Goal: Check status: Check status

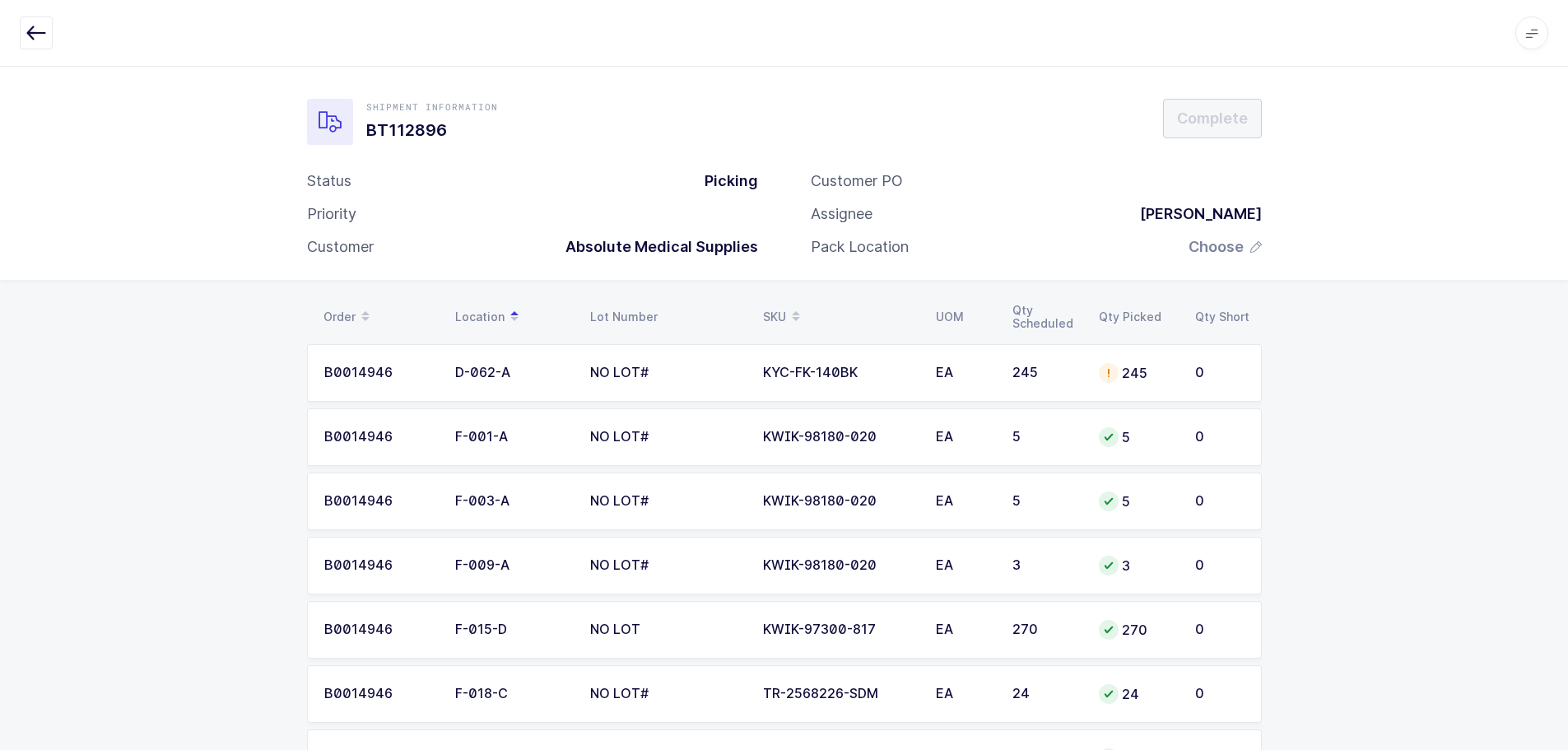
click at [29, 54] on div "Apps Core Warehouse Admin Mission Control Purchasing Baltazar N. Logout Account…" at bounding box center [784, 33] width 1568 height 67
click at [33, 33] on icon "button" at bounding box center [35, 33] width 20 height 20
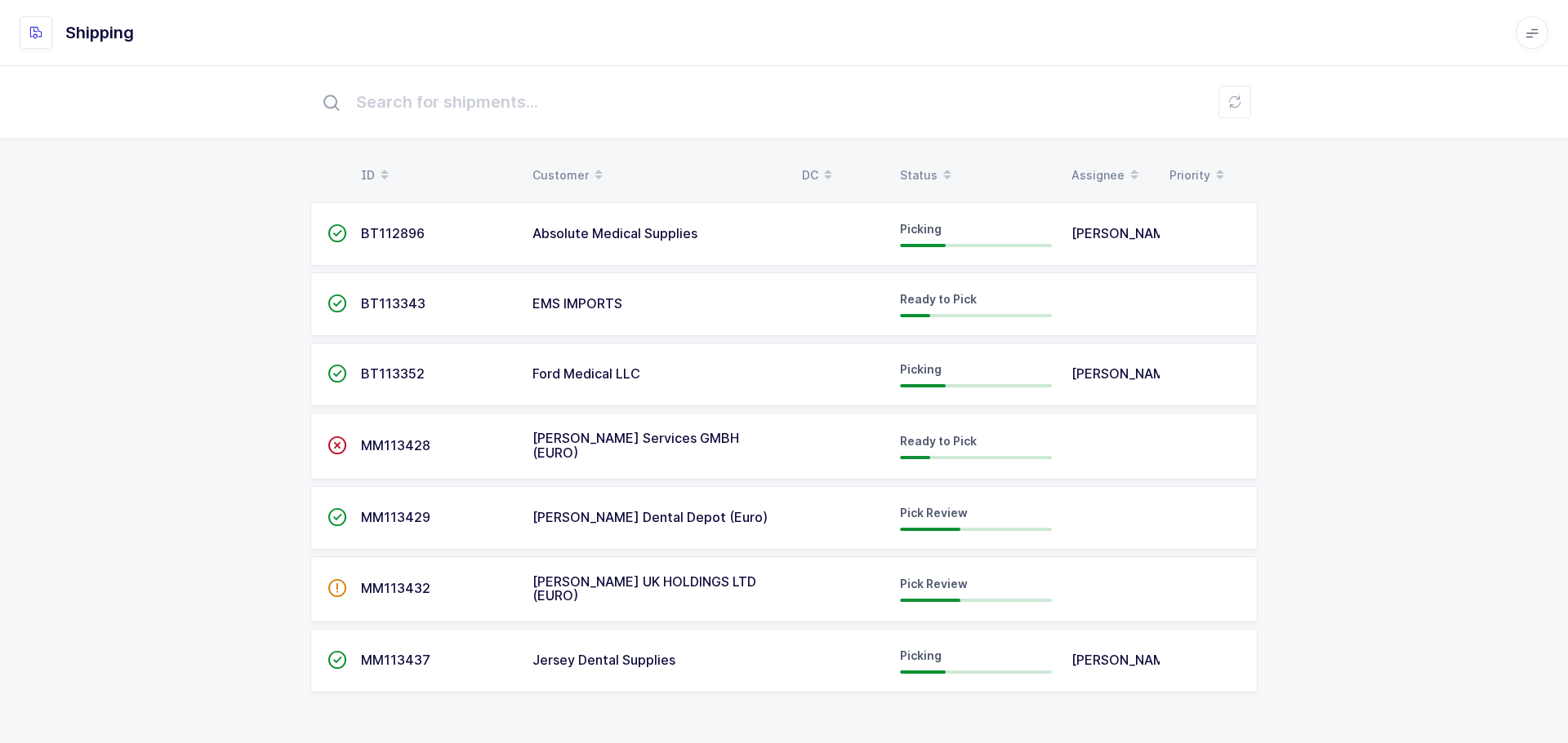
click at [924, 168] on div "Status" at bounding box center [976, 175] width 152 height 28
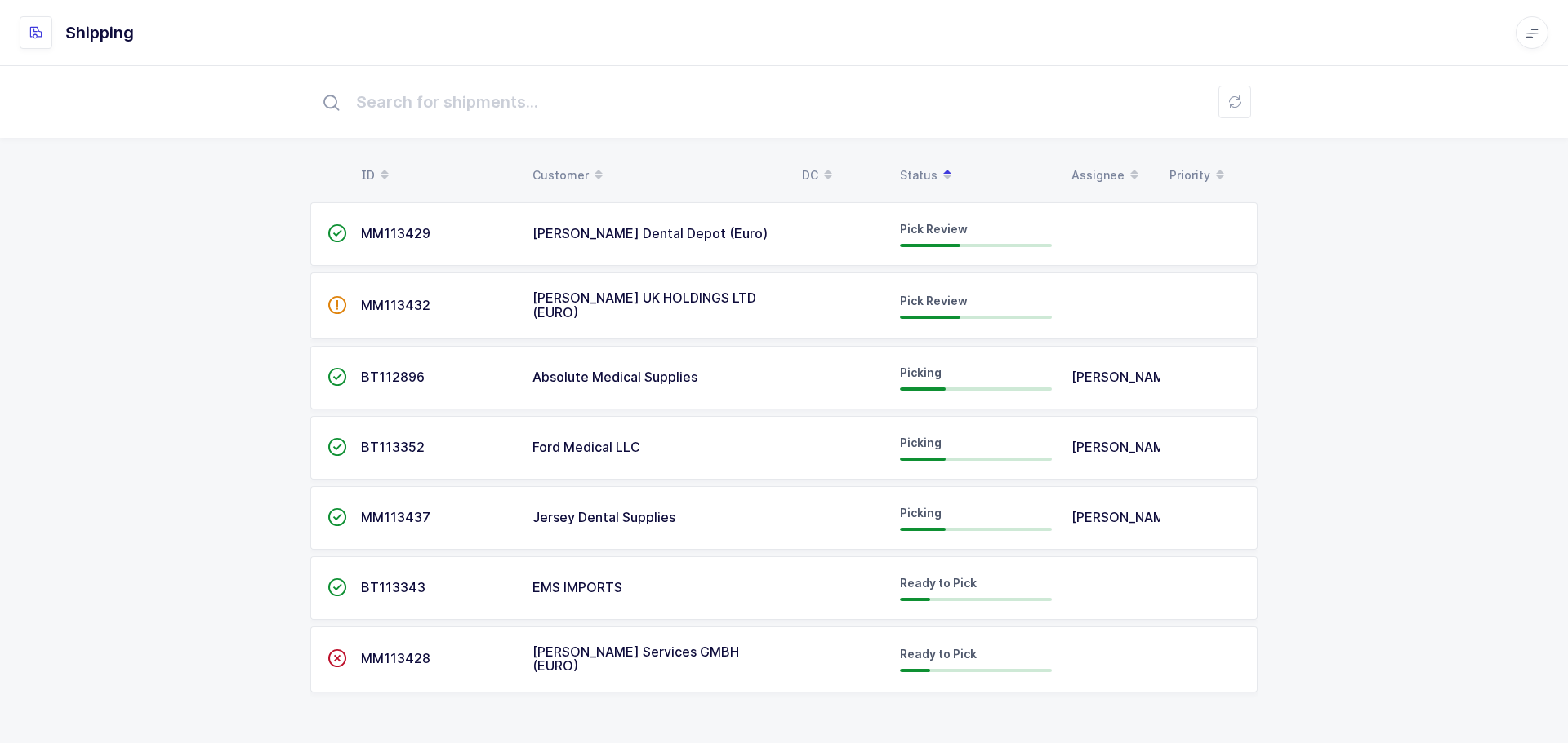
click at [392, 233] on span "MM113429" at bounding box center [395, 234] width 69 height 17
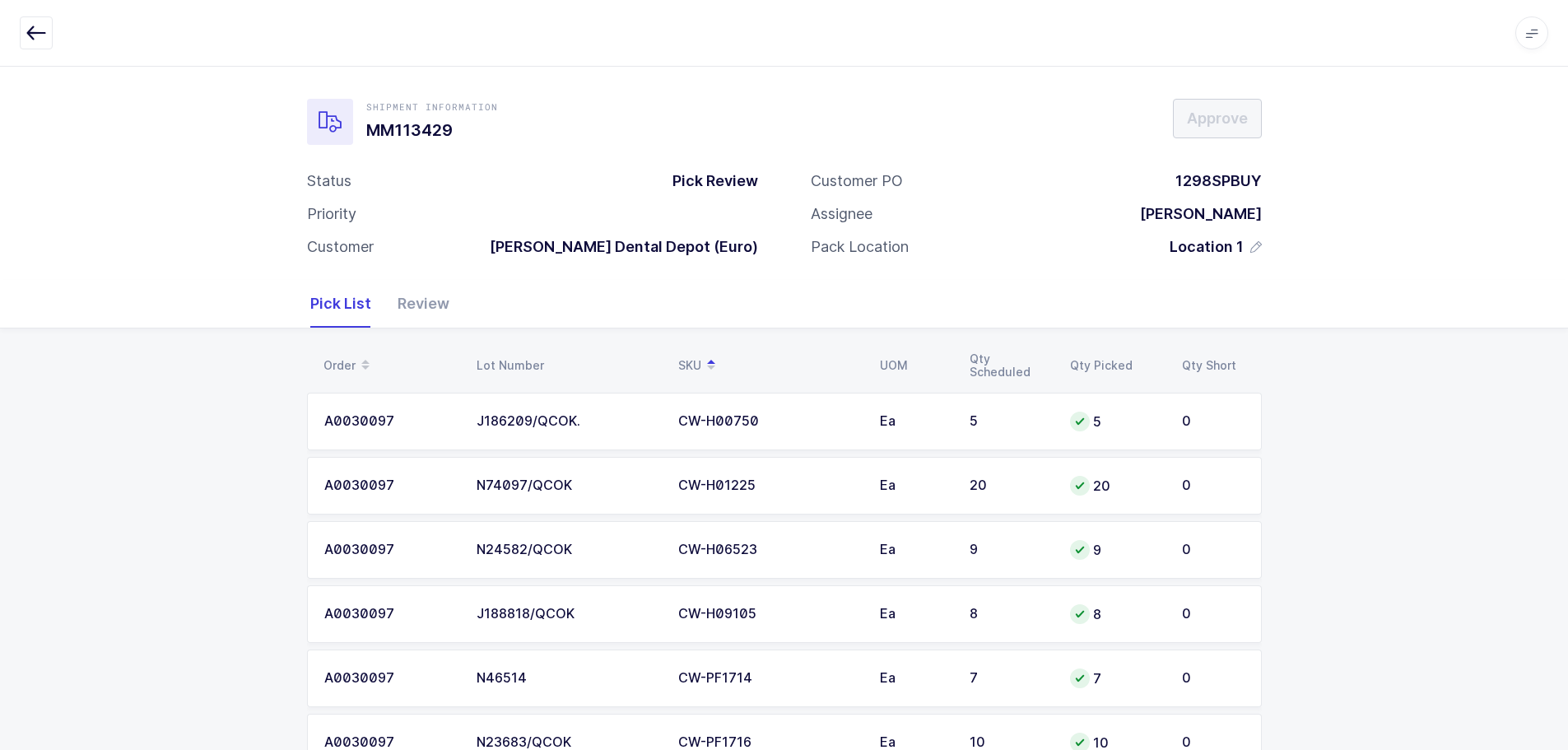
click at [18, 22] on div "Apps Core Warehouse Admin Mission Control Purchasing Baltazar N. Logout Account…" at bounding box center [784, 33] width 1568 height 67
click at [23, 23] on button "button" at bounding box center [35, 33] width 33 height 33
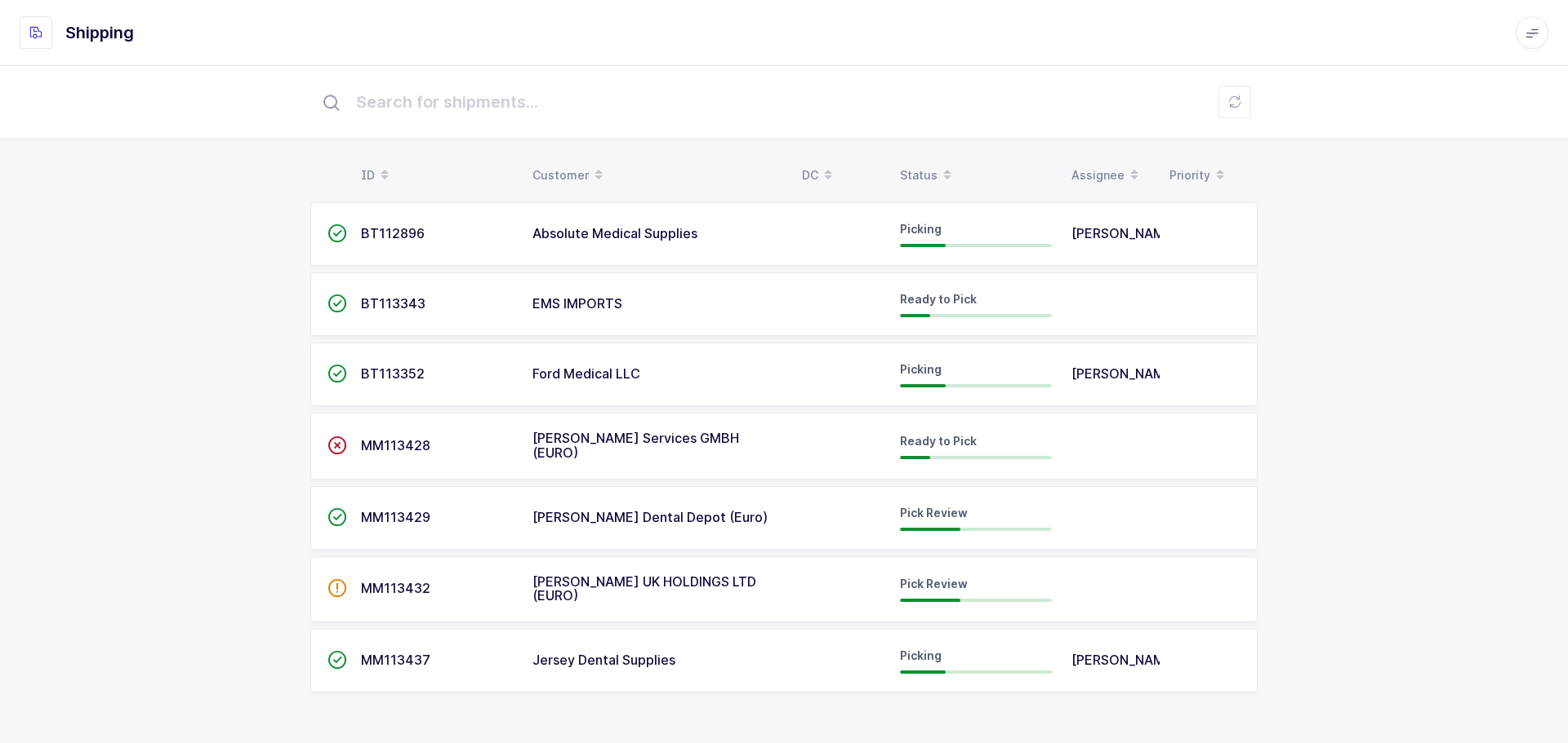
click at [915, 166] on div "Status" at bounding box center [976, 175] width 152 height 28
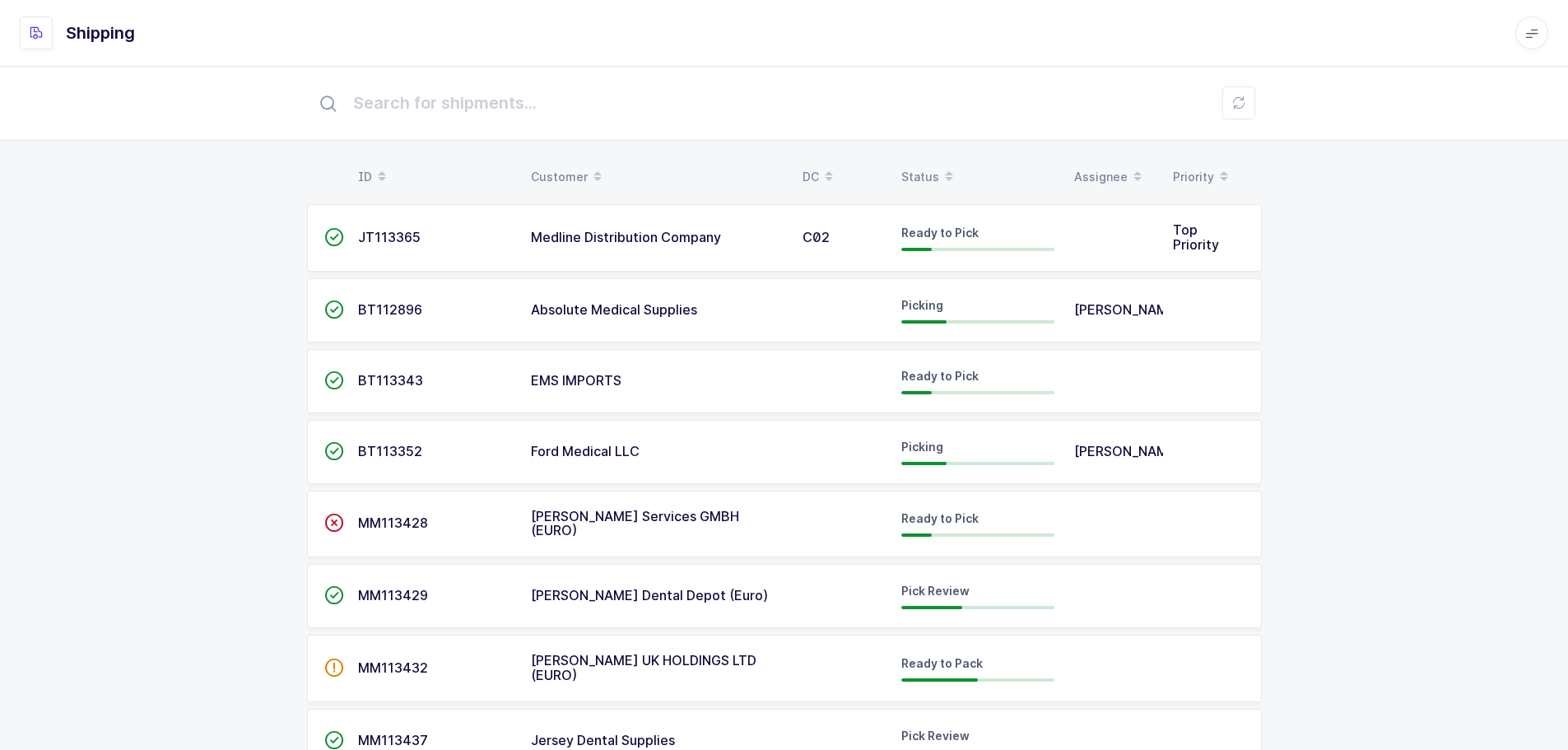
click at [930, 178] on div "Status" at bounding box center [977, 177] width 153 height 28
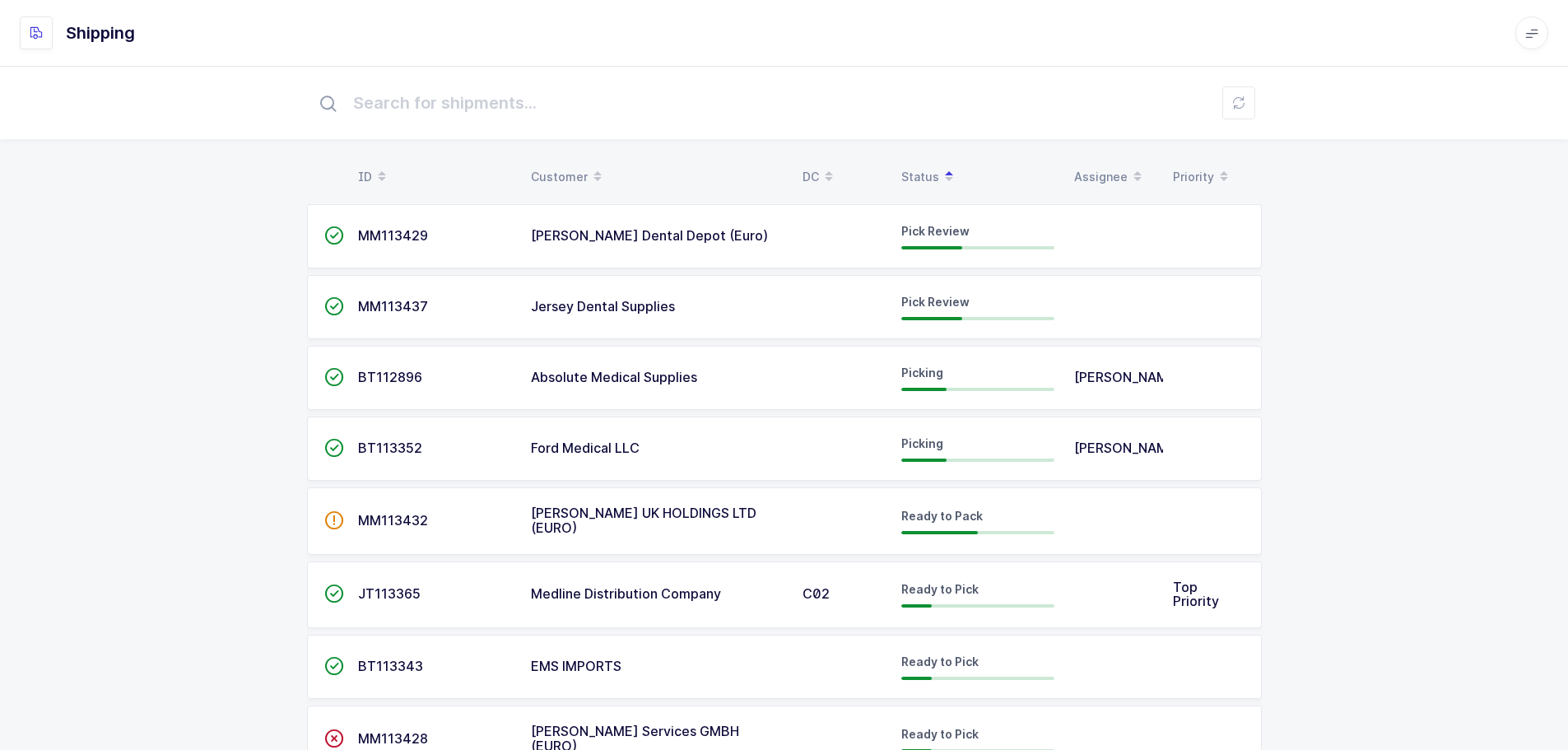
click at [380, 302] on span "MM113437" at bounding box center [393, 307] width 70 height 17
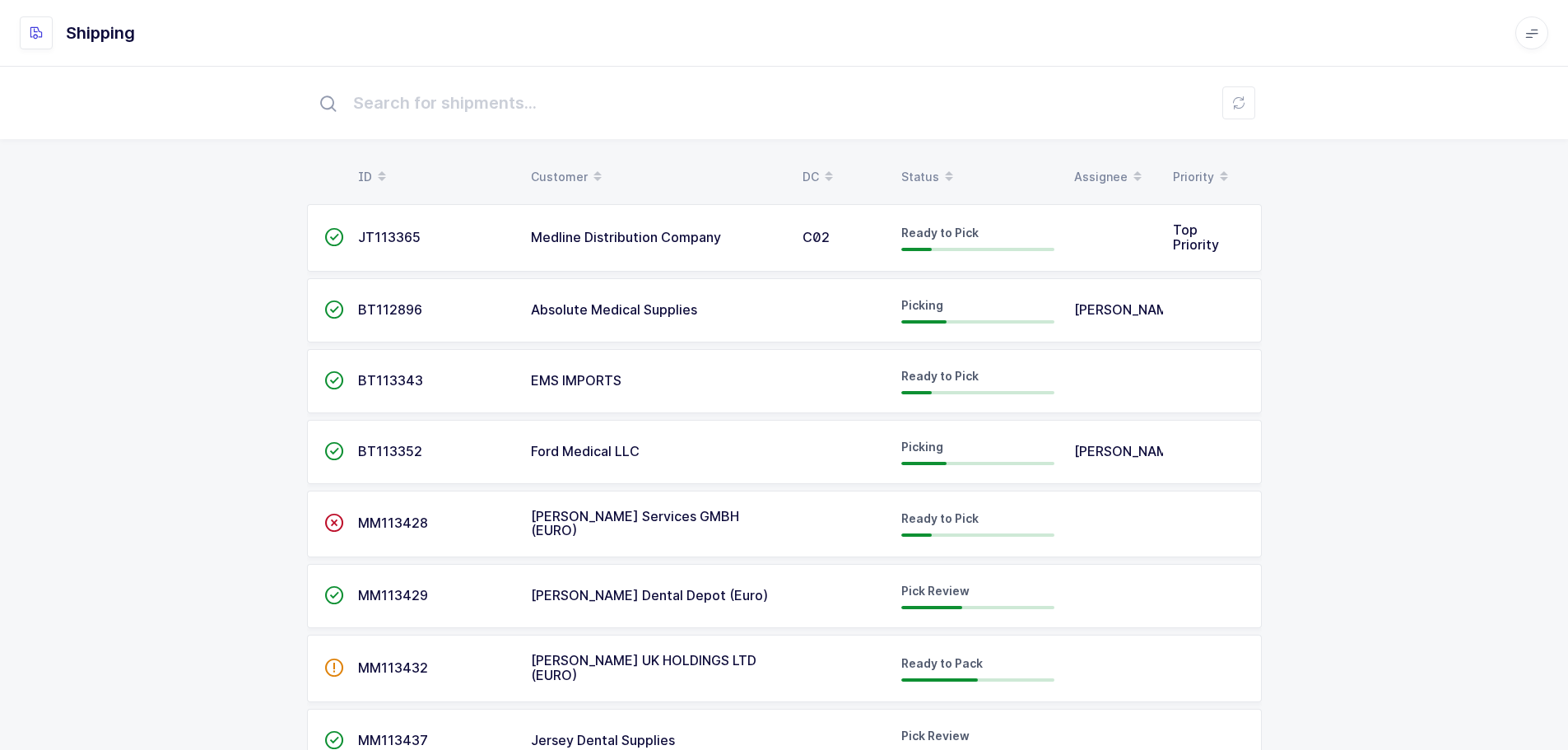
click at [888, 161] on table "ID Customer DC Status Assignee Priority" at bounding box center [785, 177] width 955 height 41
click at [916, 167] on div "Status" at bounding box center [977, 177] width 153 height 28
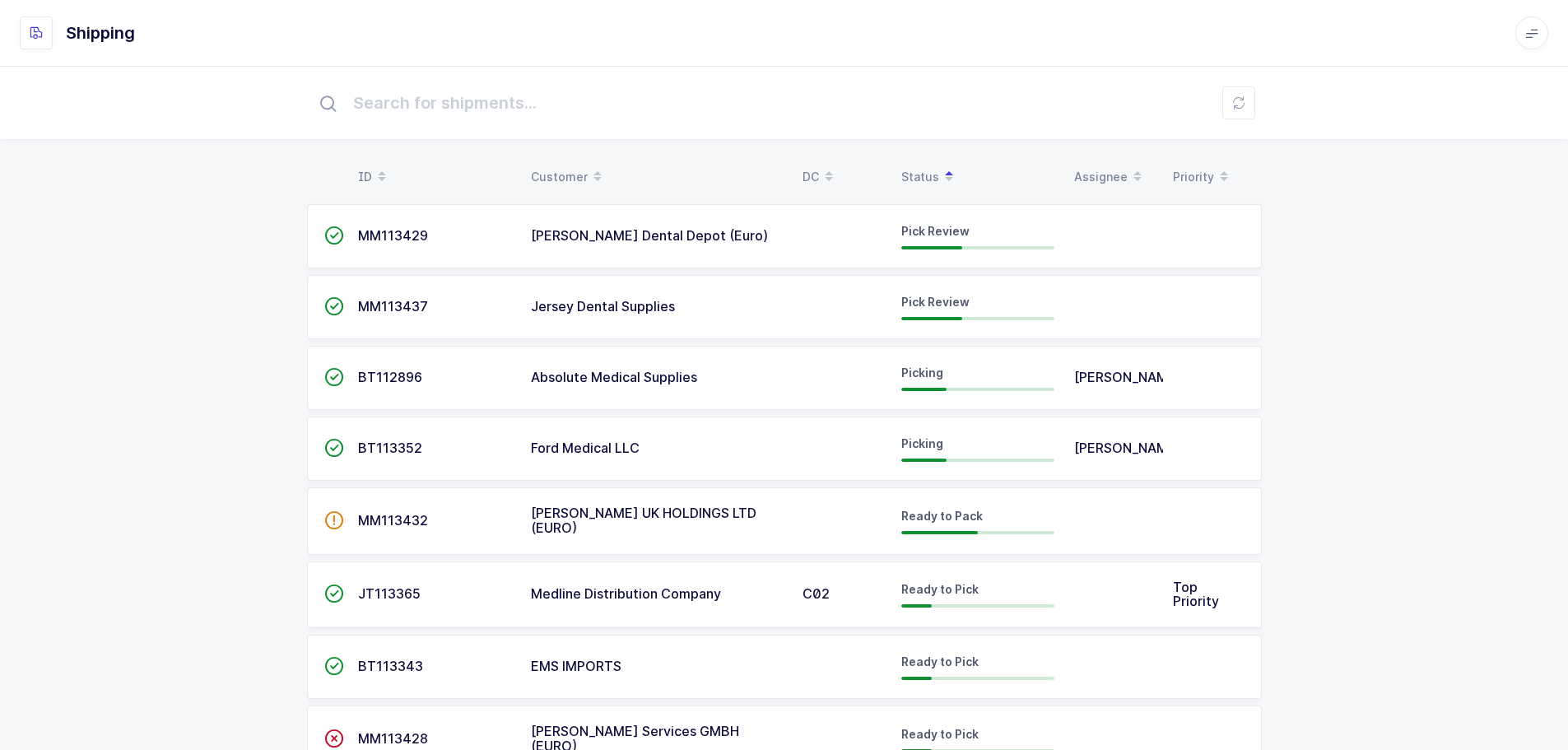
click at [432, 312] on div "MM113437" at bounding box center [435, 308] width 153 height 15
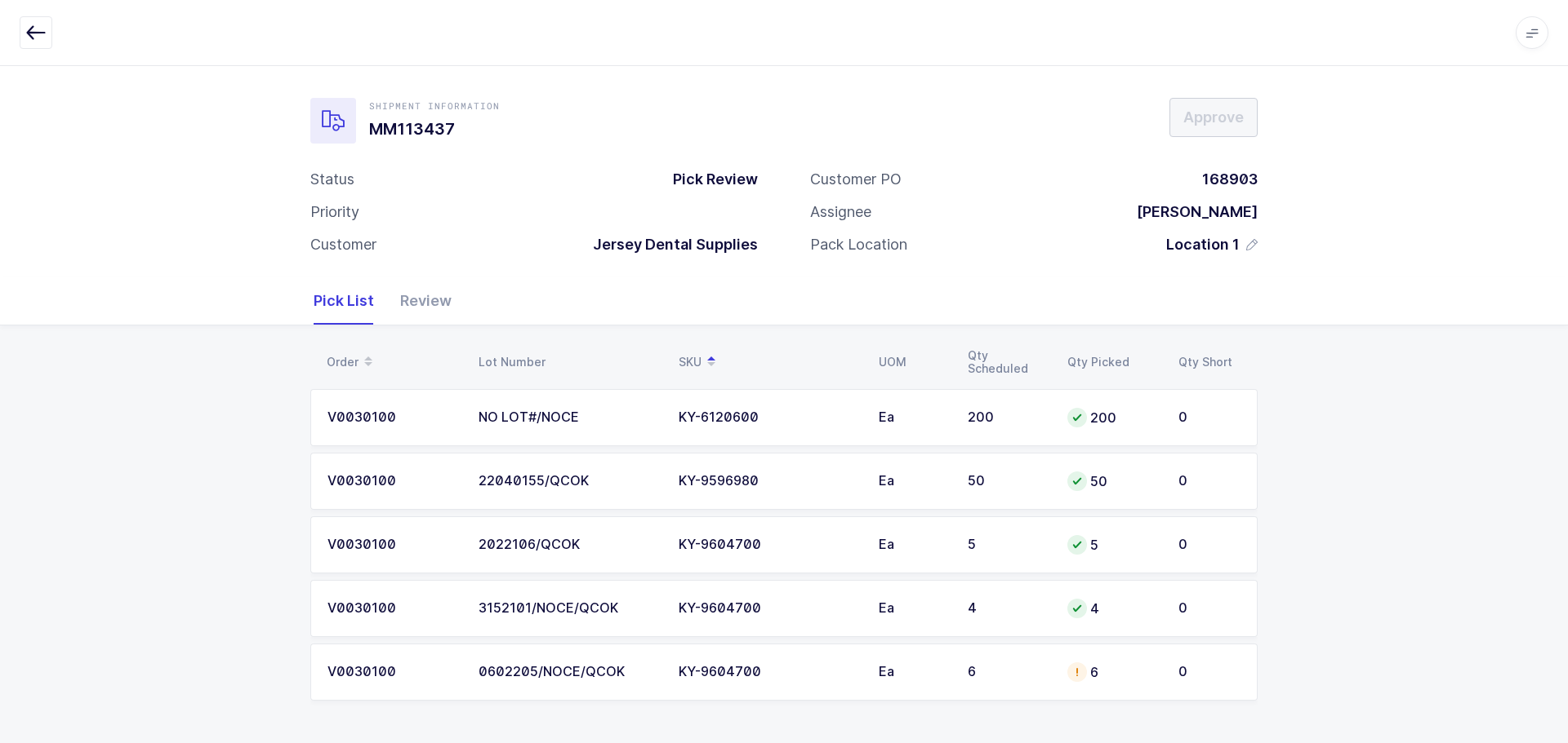
click at [813, 666] on div "KY-9604700" at bounding box center [768, 672] width 181 height 15
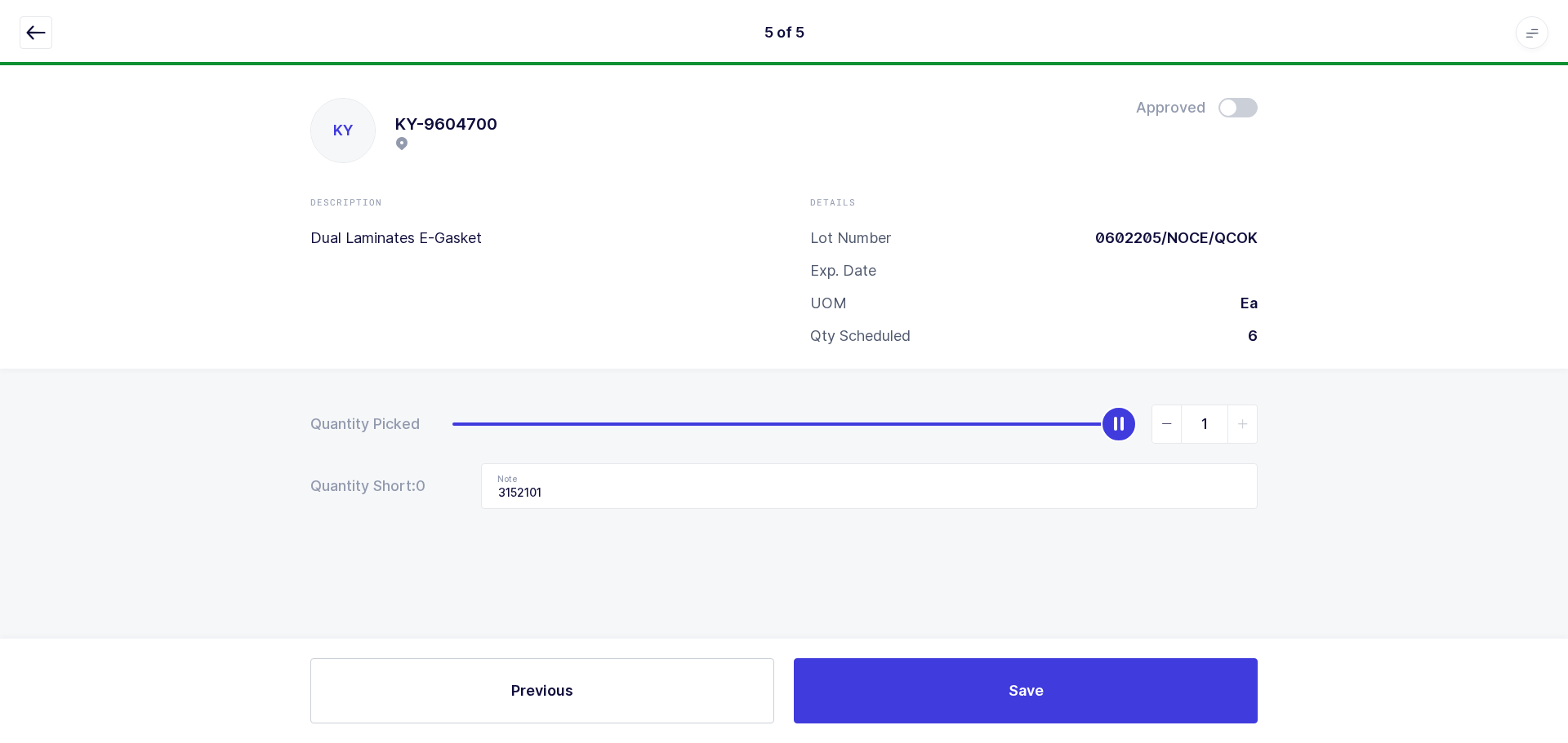
type input "0"
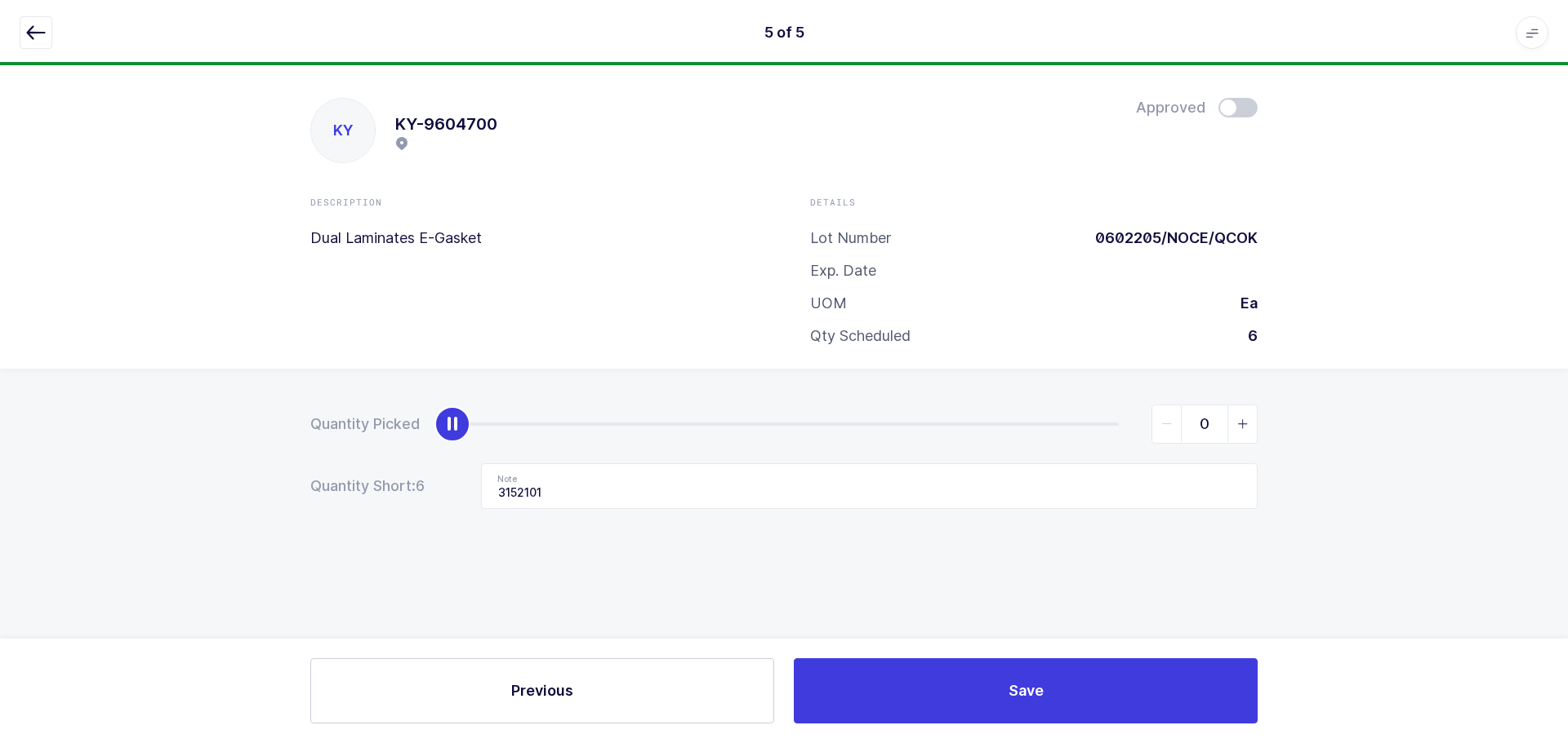
drag, startPoint x: 1125, startPoint y: 426, endPoint x: 333, endPoint y: 471, distance: 793.3
click at [333, 471] on form "Quantity Picked 0 Quantity Short: 6 Note 3152101" at bounding box center [784, 457] width 947 height 104
drag, startPoint x: 582, startPoint y: 486, endPoint x: 310, endPoint y: 503, distance: 272.5
click at [310, 503] on div "Quantity Short: 6 Note 3152101" at bounding box center [784, 486] width 947 height 46
click at [35, 32] on icon "button" at bounding box center [35, 32] width 19 height 19
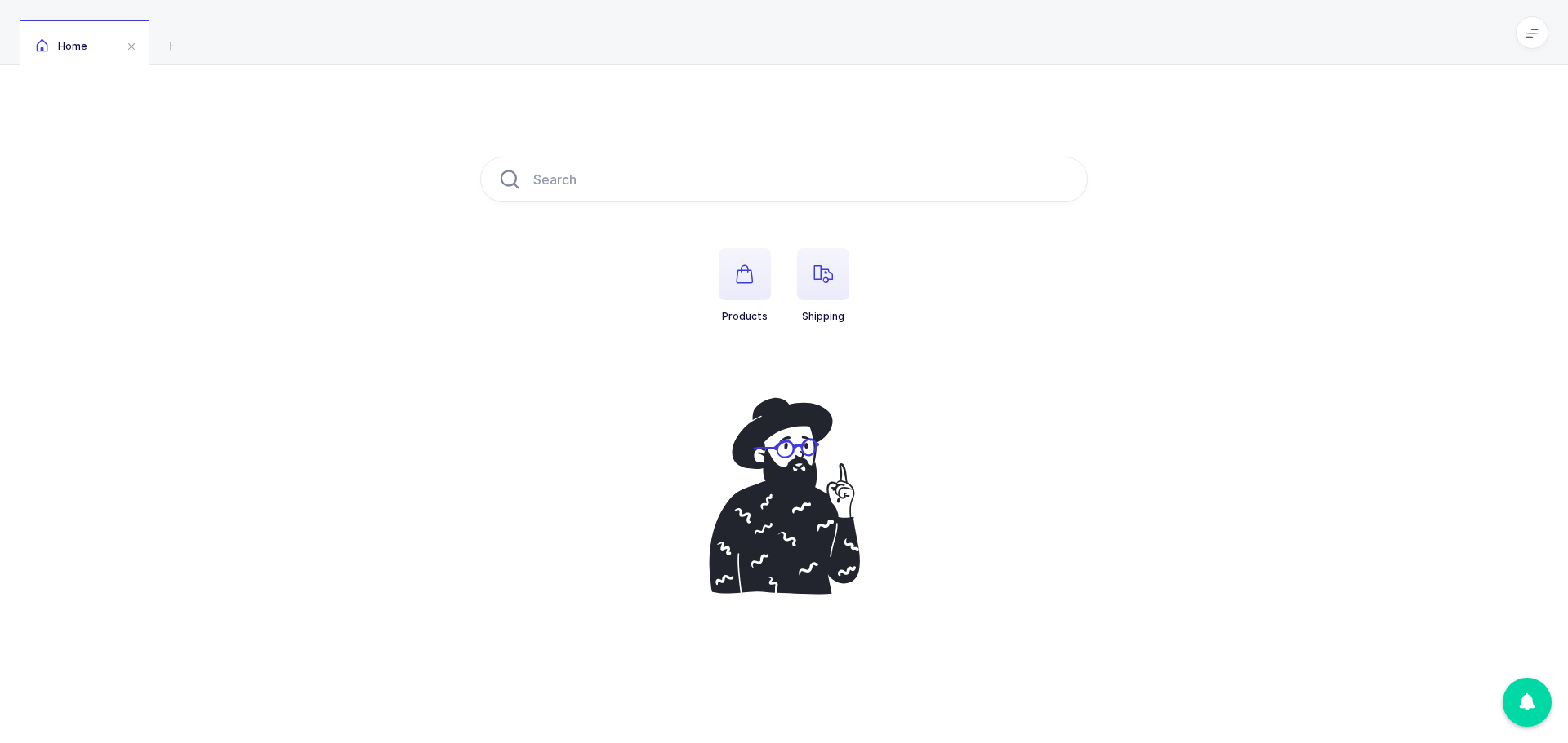
click at [811, 286] on span "button" at bounding box center [823, 273] width 53 height 52
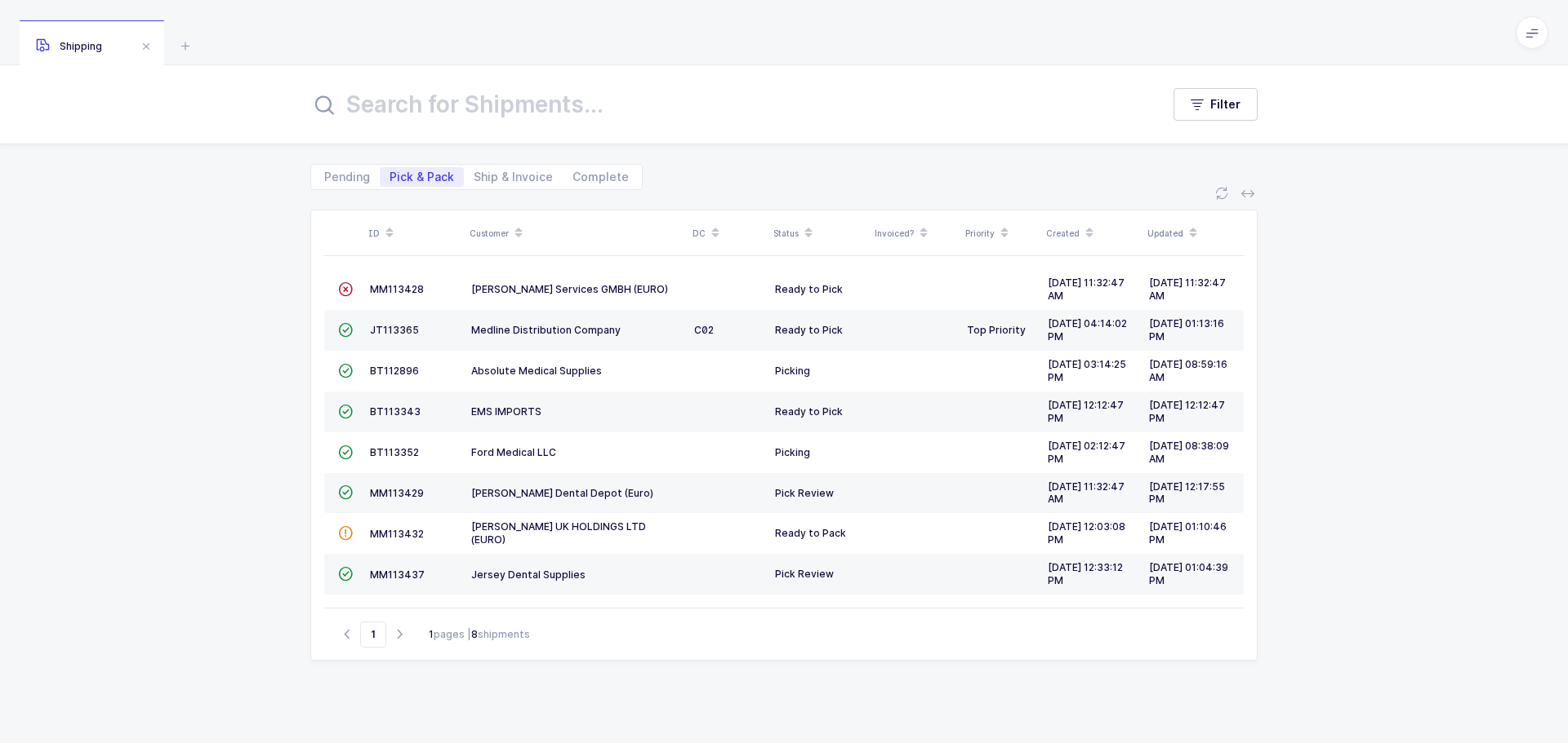
click at [405, 577] on span "MM113437" at bounding box center [396, 575] width 54 height 12
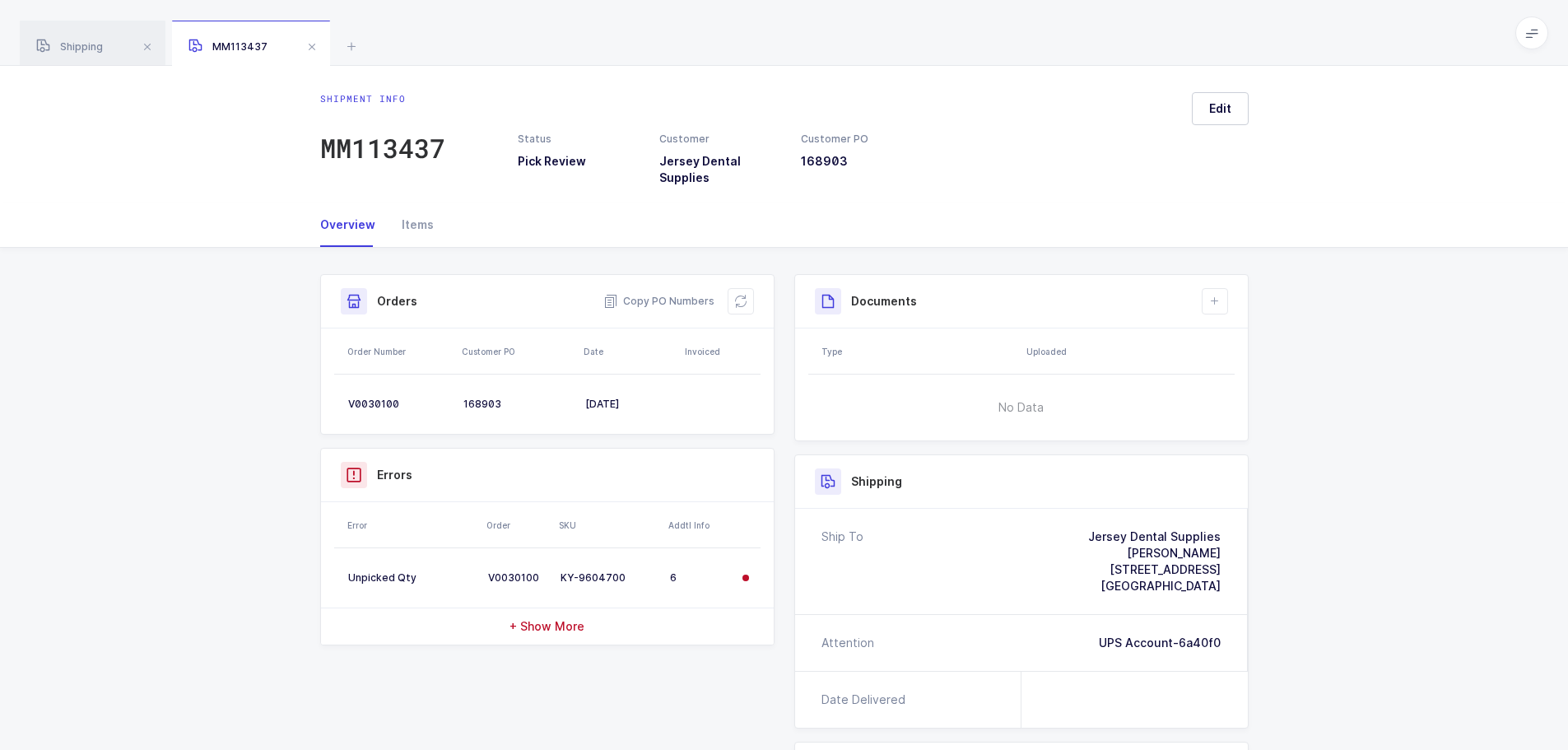
drag, startPoint x: 743, startPoint y: 297, endPoint x: 765, endPoint y: 299, distance: 22.1
click at [743, 296] on icon at bounding box center [741, 301] width 13 height 13
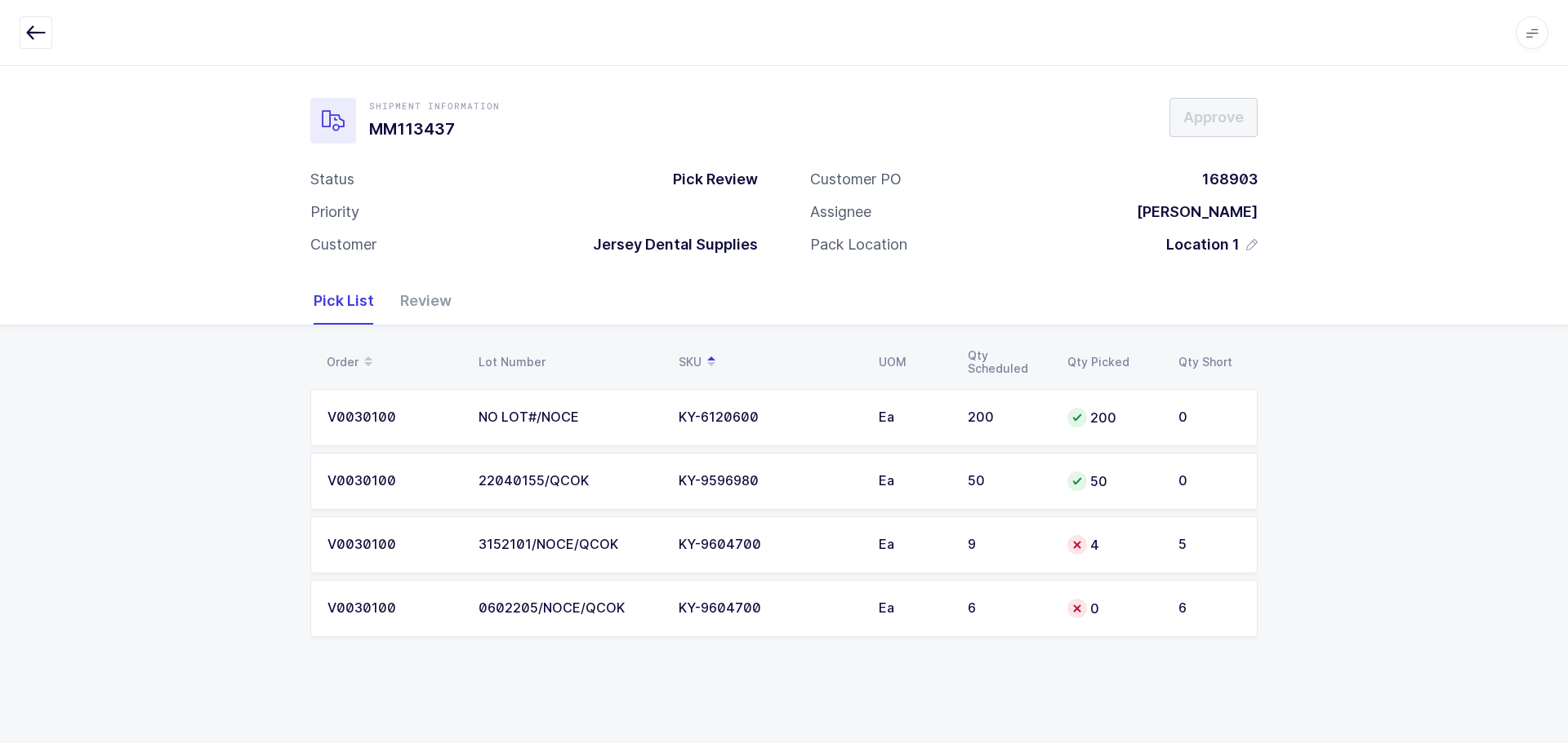
click at [1049, 520] on td "9" at bounding box center [1008, 545] width 99 height 57
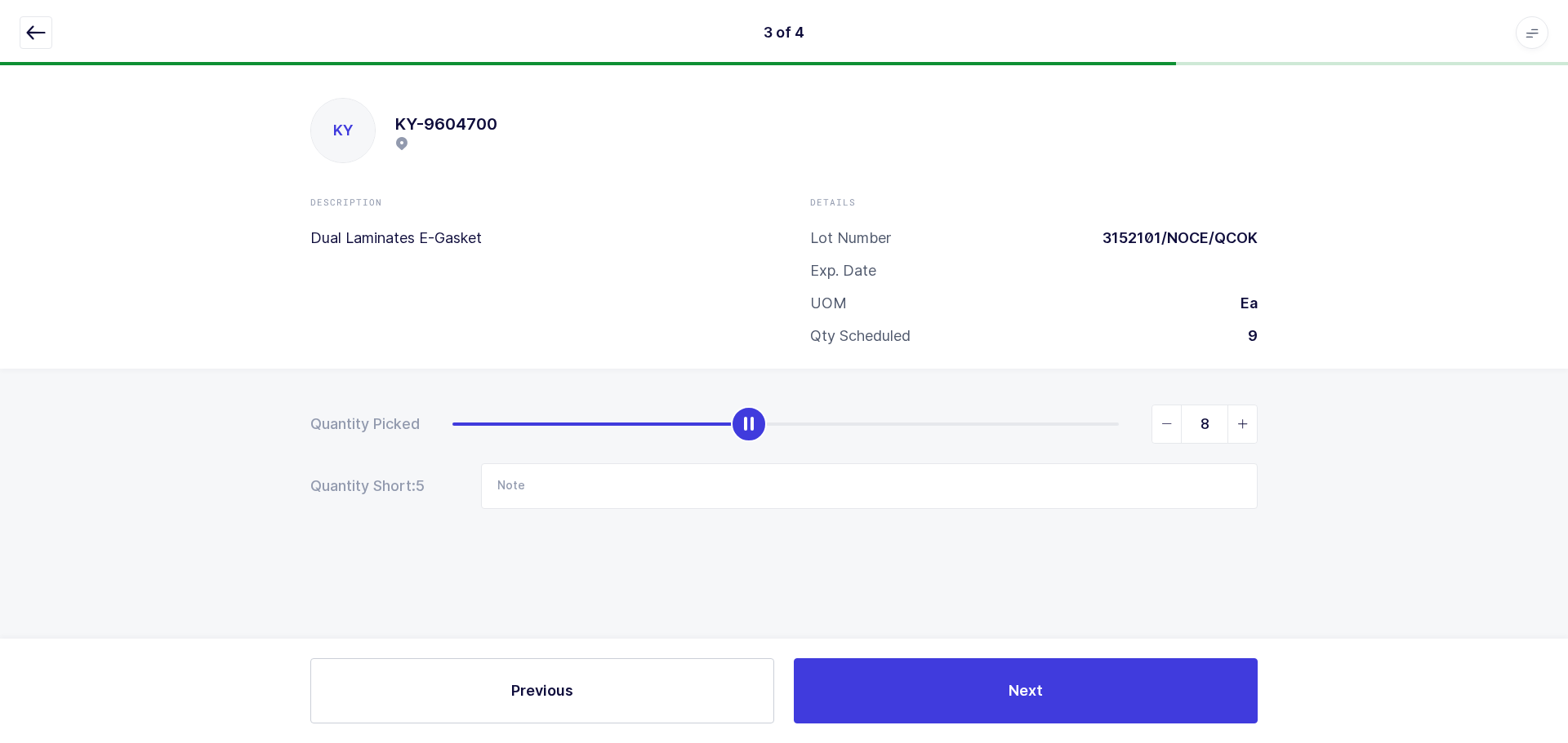
type input "9"
drag, startPoint x: 756, startPoint y: 408, endPoint x: 1371, endPoint y: 426, distance: 615.3
click at [1371, 426] on div "Quantity Picked 9 Quantity Short: 0 Note" at bounding box center [784, 514] width 1568 height 290
click at [17, 18] on div "3 of 4 Apps Core Warehouse Admin Mission Control Purchasing Baltazar N. Logout …" at bounding box center [784, 32] width 1568 height 65
click at [35, 34] on icon "button" at bounding box center [35, 32] width 19 height 19
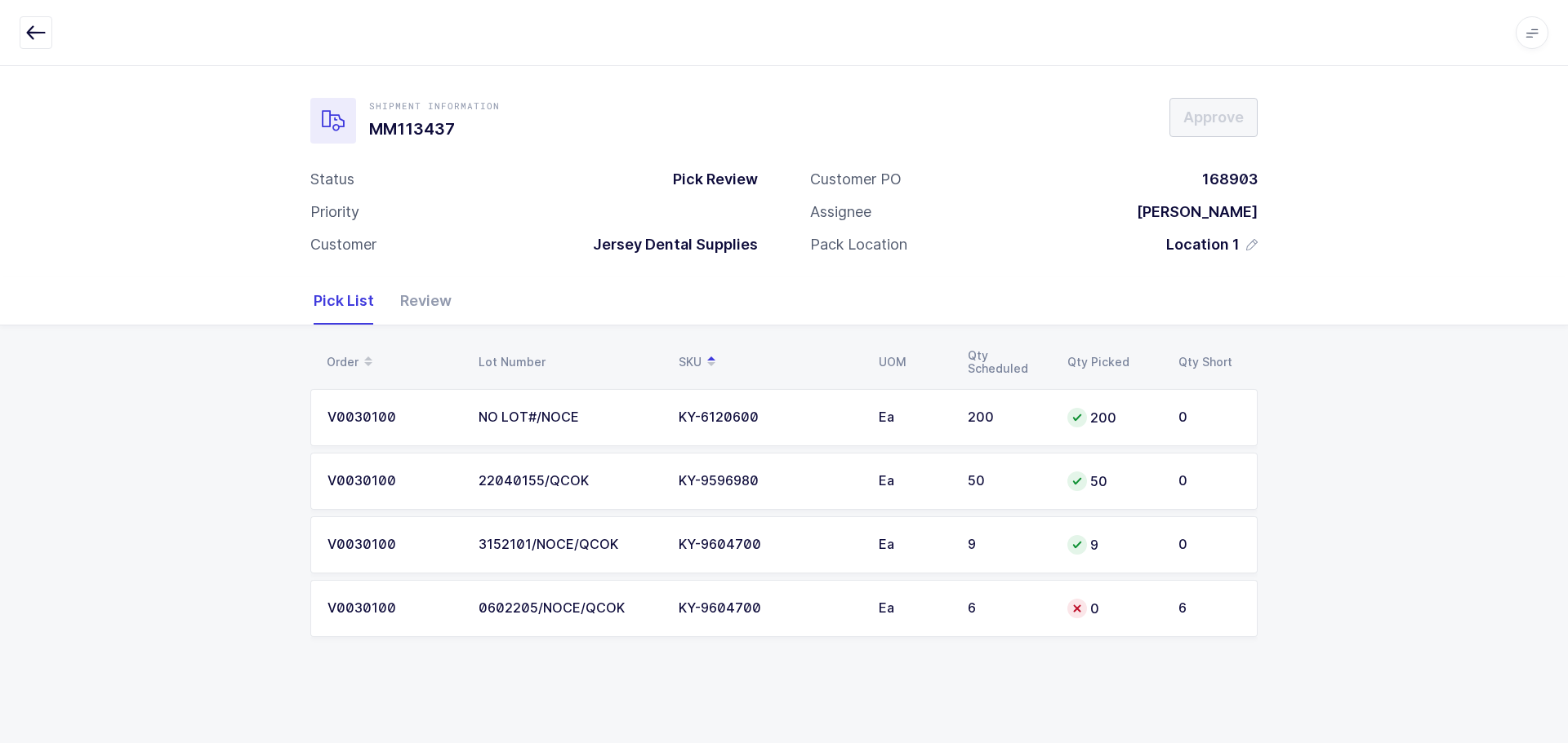
click at [1071, 633] on td "0" at bounding box center [1113, 609] width 111 height 57
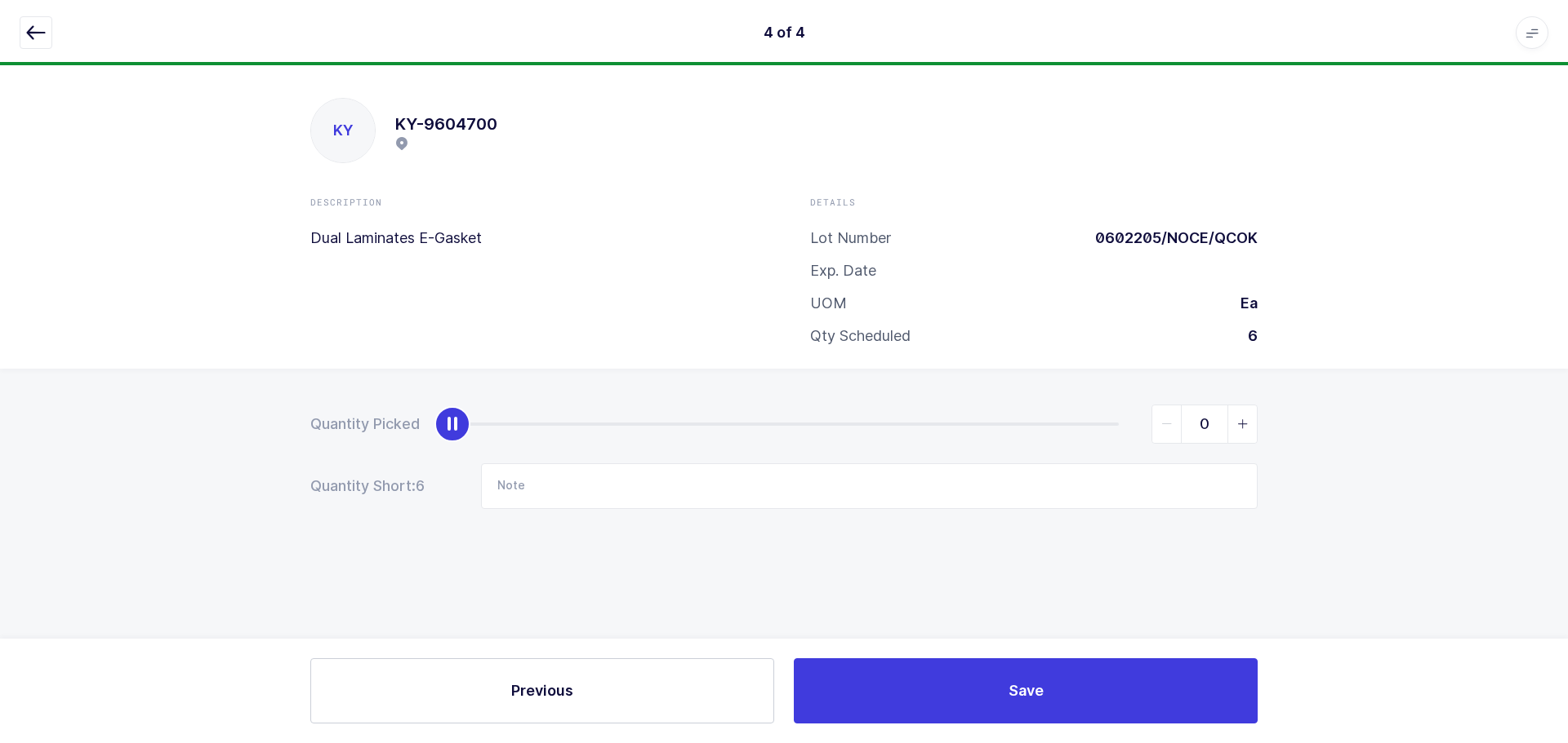
click at [41, 24] on icon "button" at bounding box center [35, 32] width 19 height 19
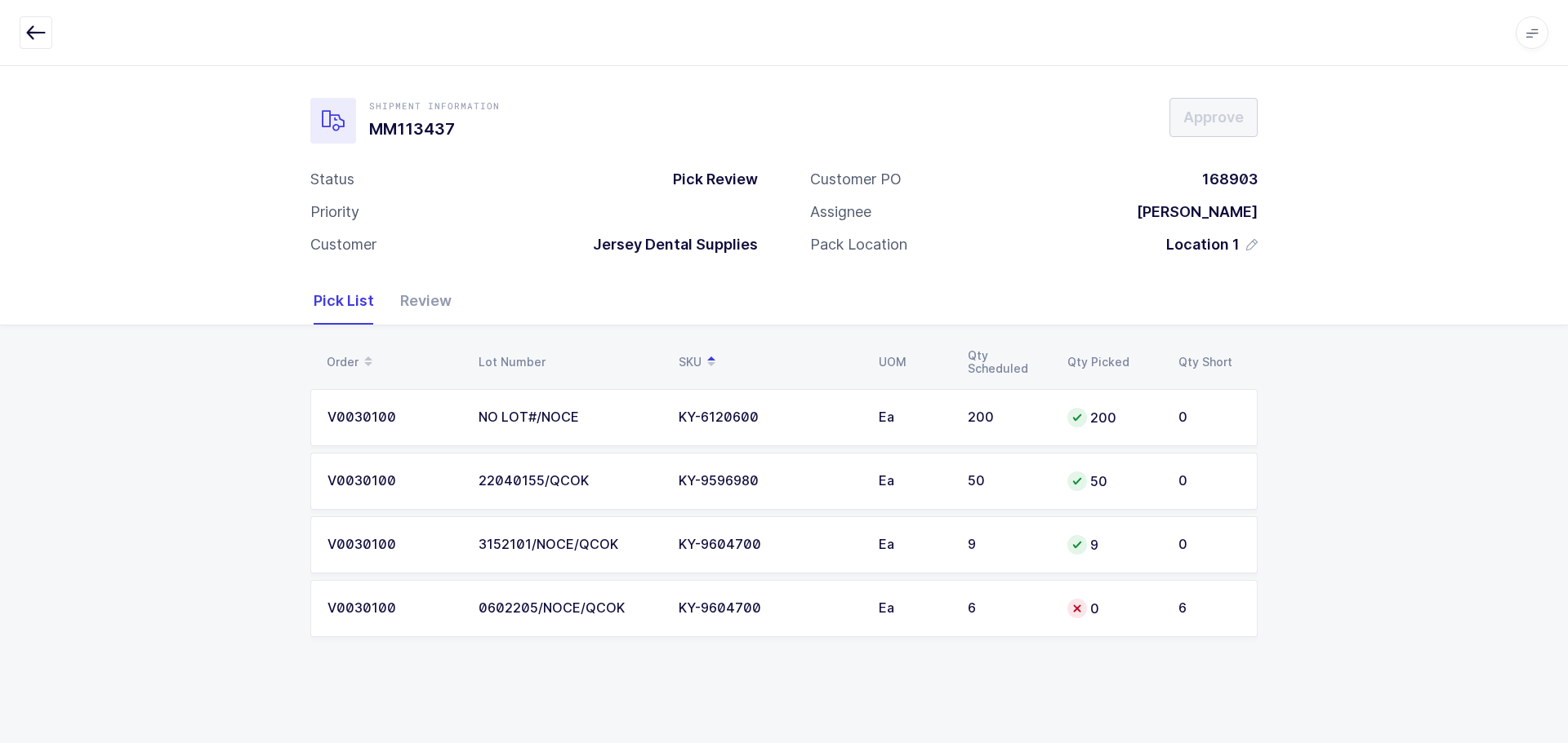
click at [1094, 600] on div "0" at bounding box center [1112, 608] width 91 height 19
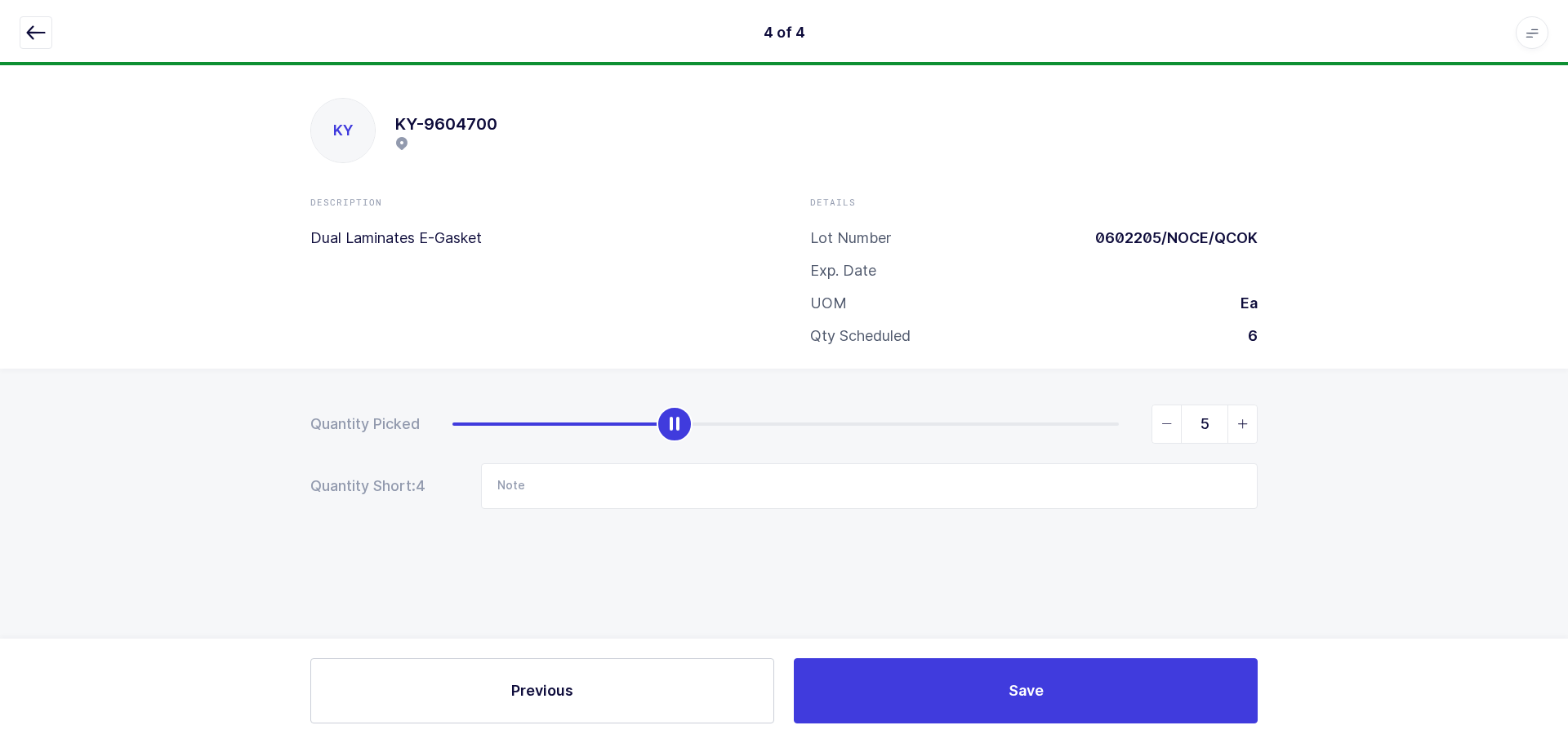
type input "6"
drag, startPoint x: 481, startPoint y: 426, endPoint x: 1418, endPoint y: 411, distance: 937.1
click at [1418, 411] on div "Quantity Picked 6 Quantity Short: 0 Note" at bounding box center [784, 514] width 1568 height 290
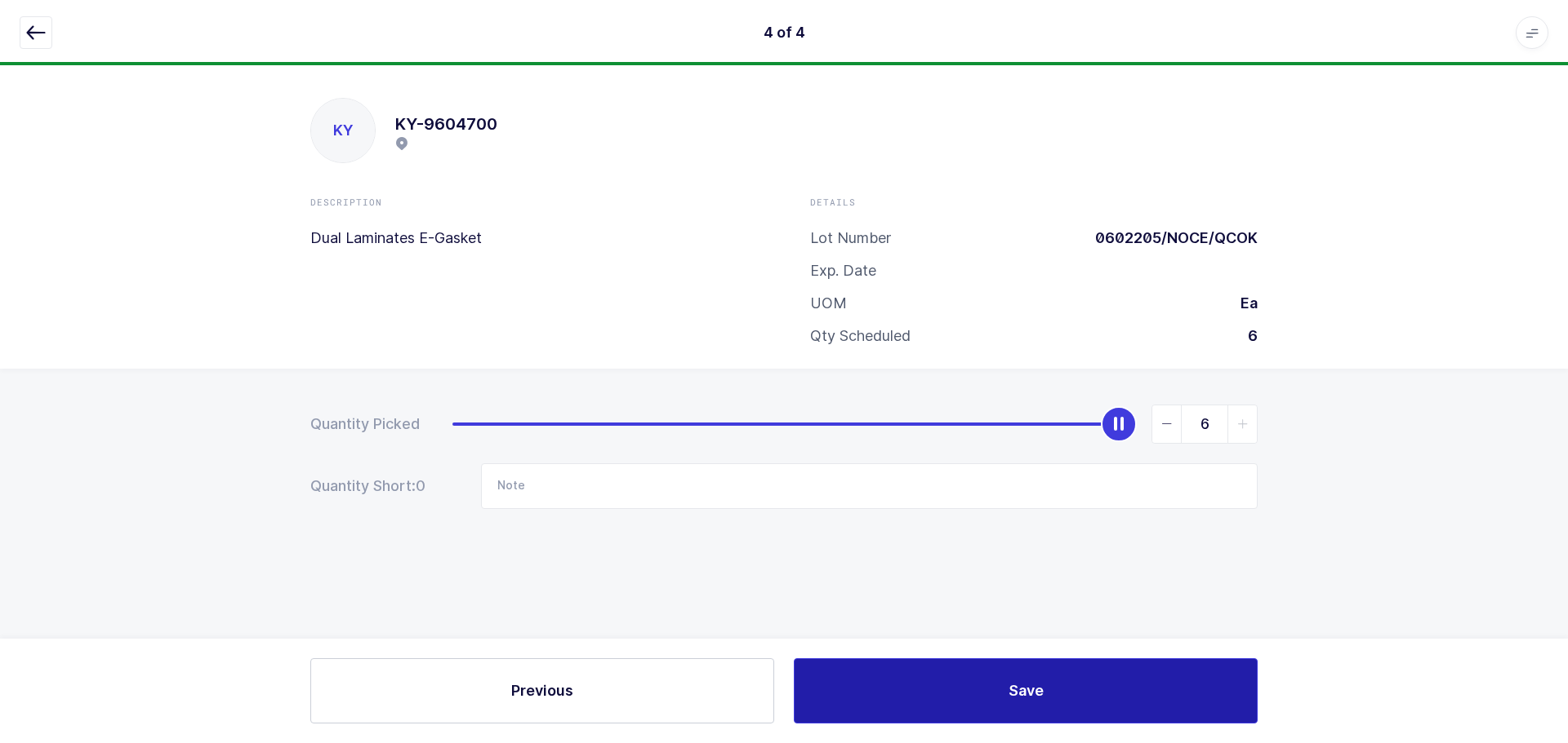
click at [1059, 682] on button "Save" at bounding box center [1024, 691] width 463 height 65
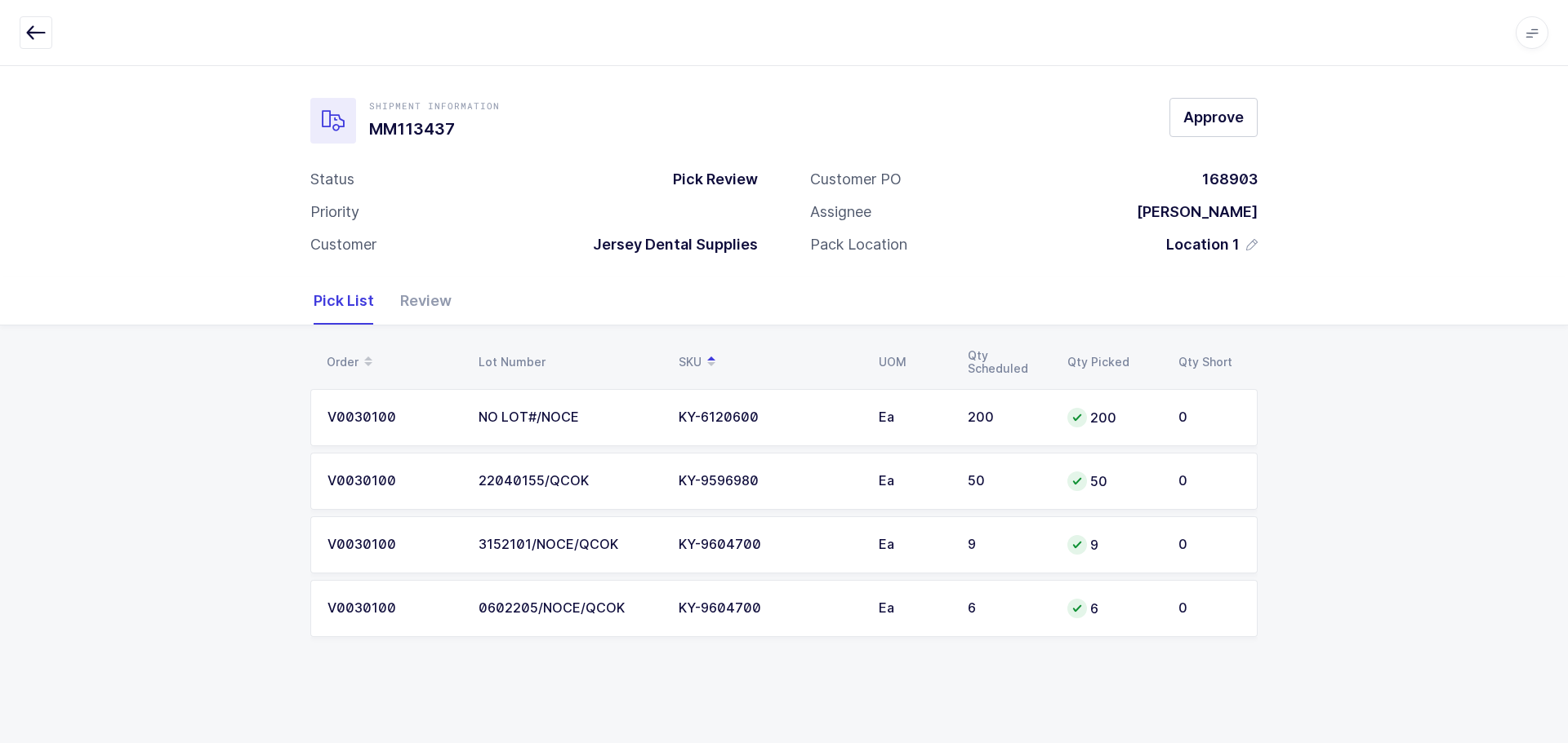
click at [427, 298] on div "Review" at bounding box center [419, 300] width 64 height 47
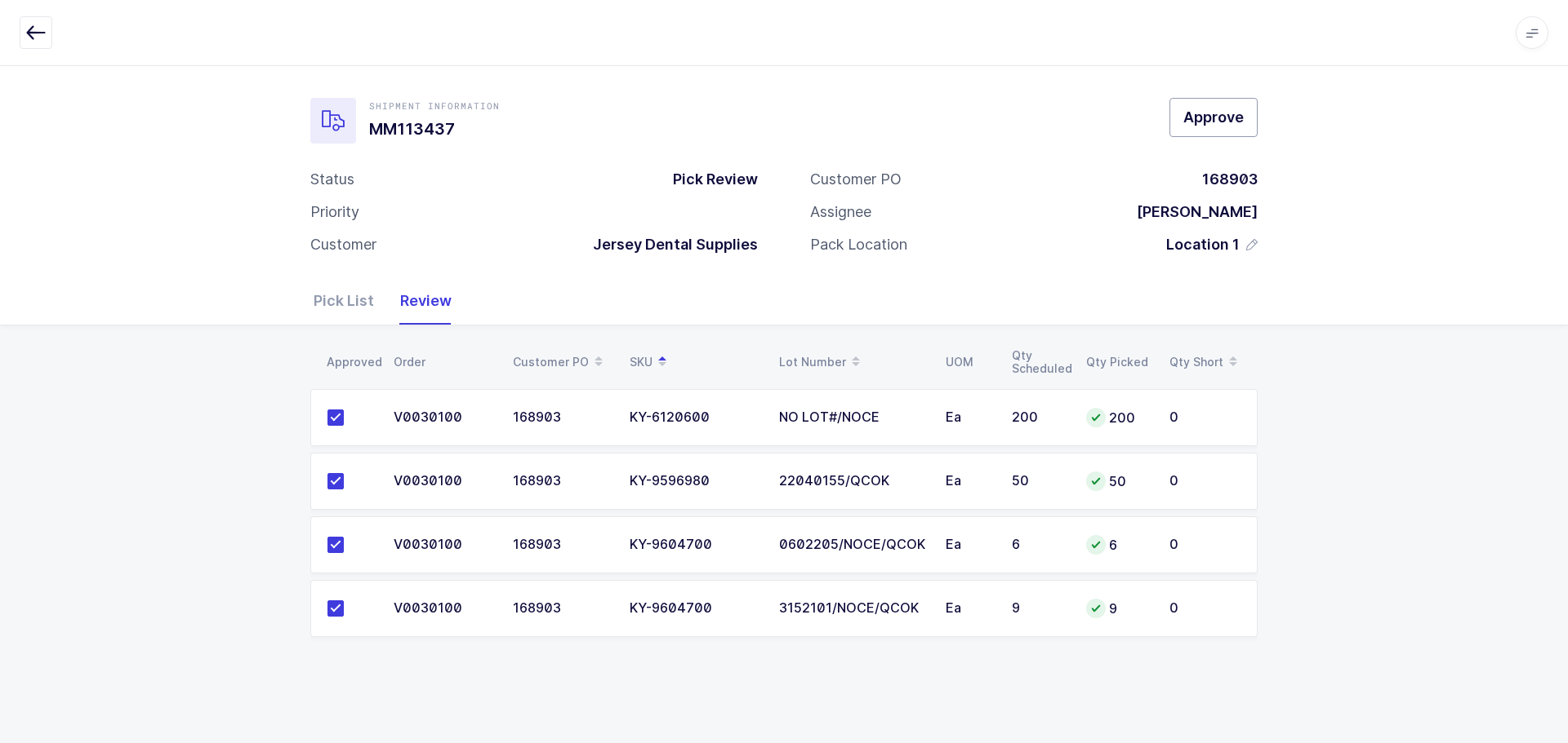
click at [1210, 125] on button "Approve" at bounding box center [1213, 117] width 88 height 40
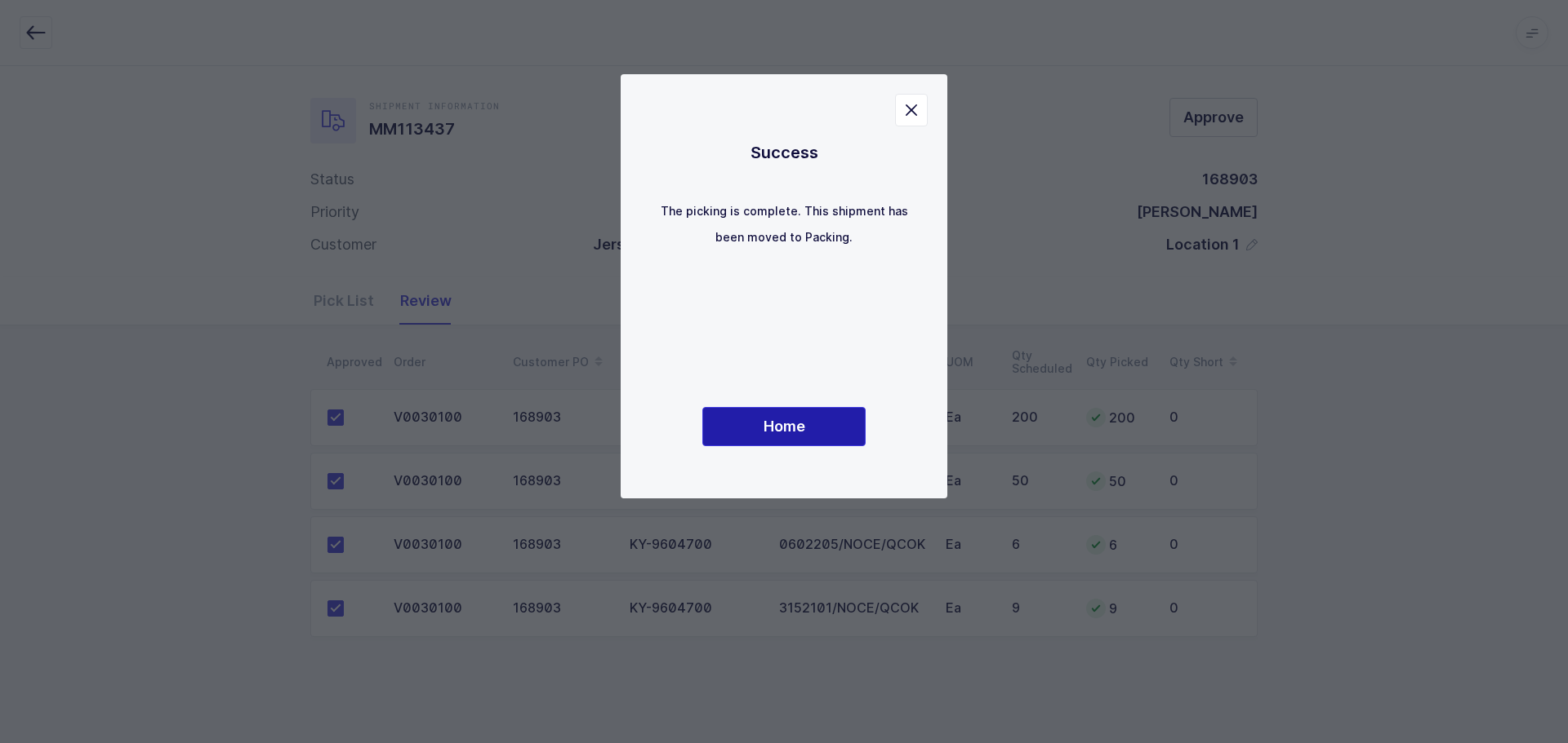
click at [801, 427] on span "Home" at bounding box center [784, 426] width 41 height 20
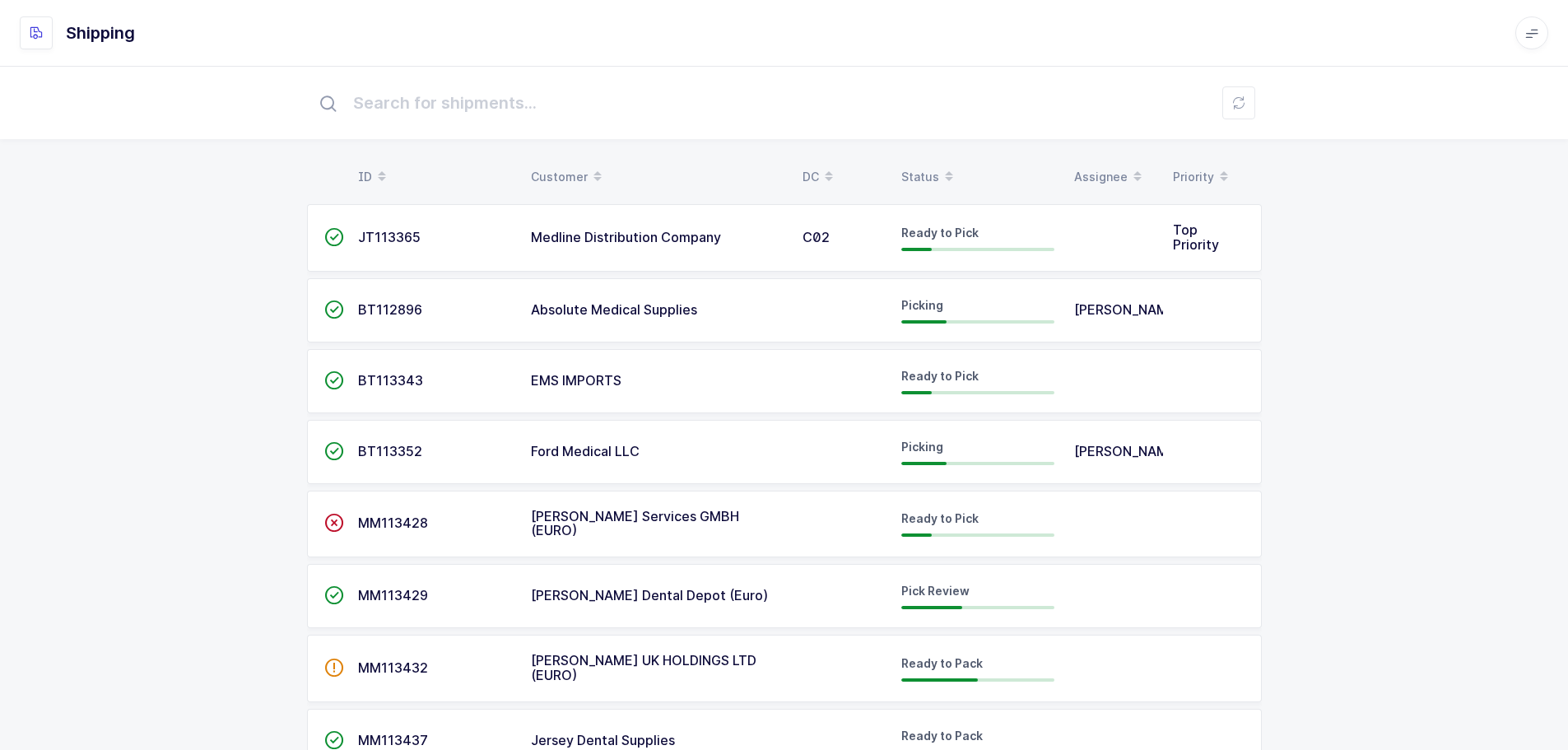
click at [911, 166] on div "Status" at bounding box center [977, 177] width 153 height 28
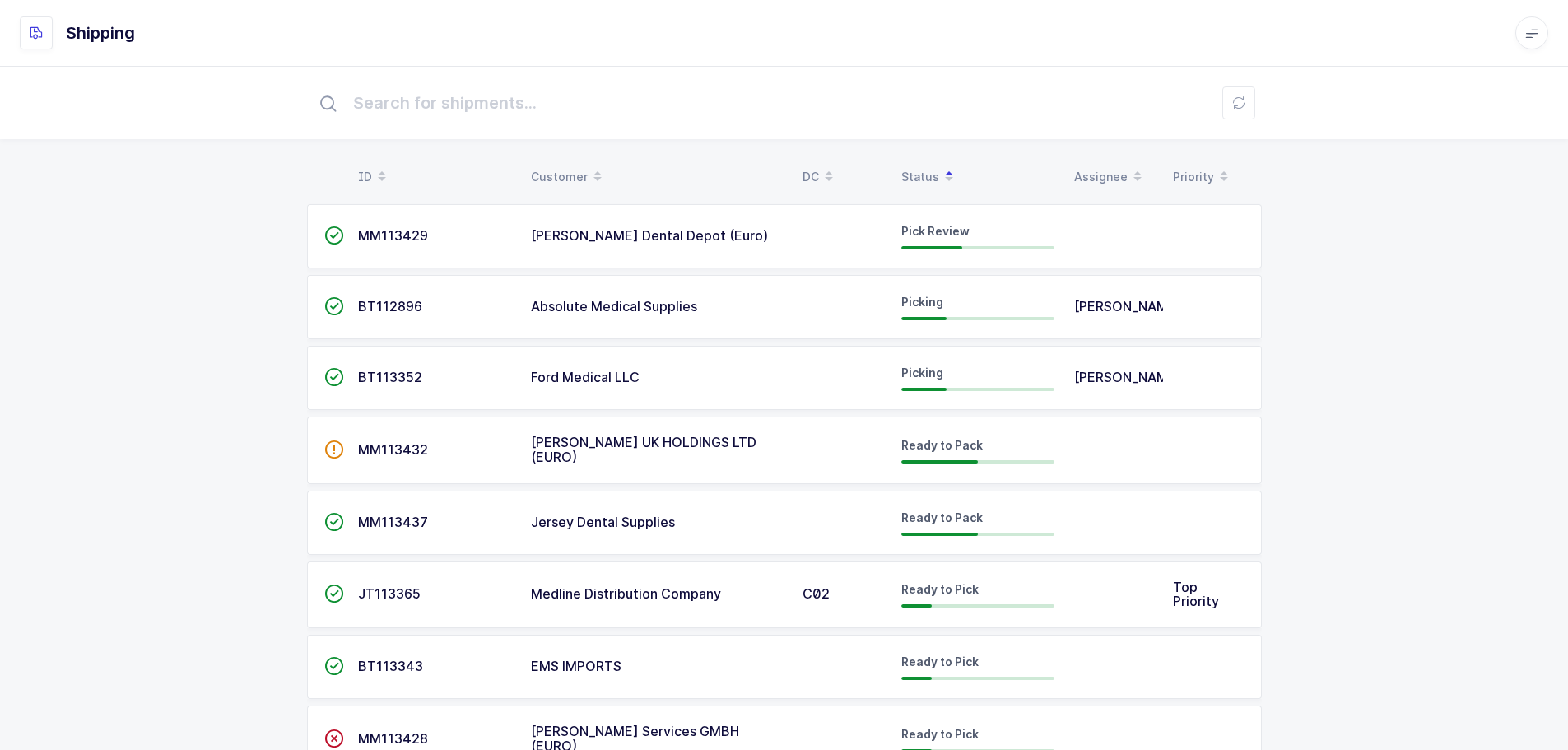
click at [440, 228] on td "MM113429" at bounding box center [435, 236] width 173 height 64
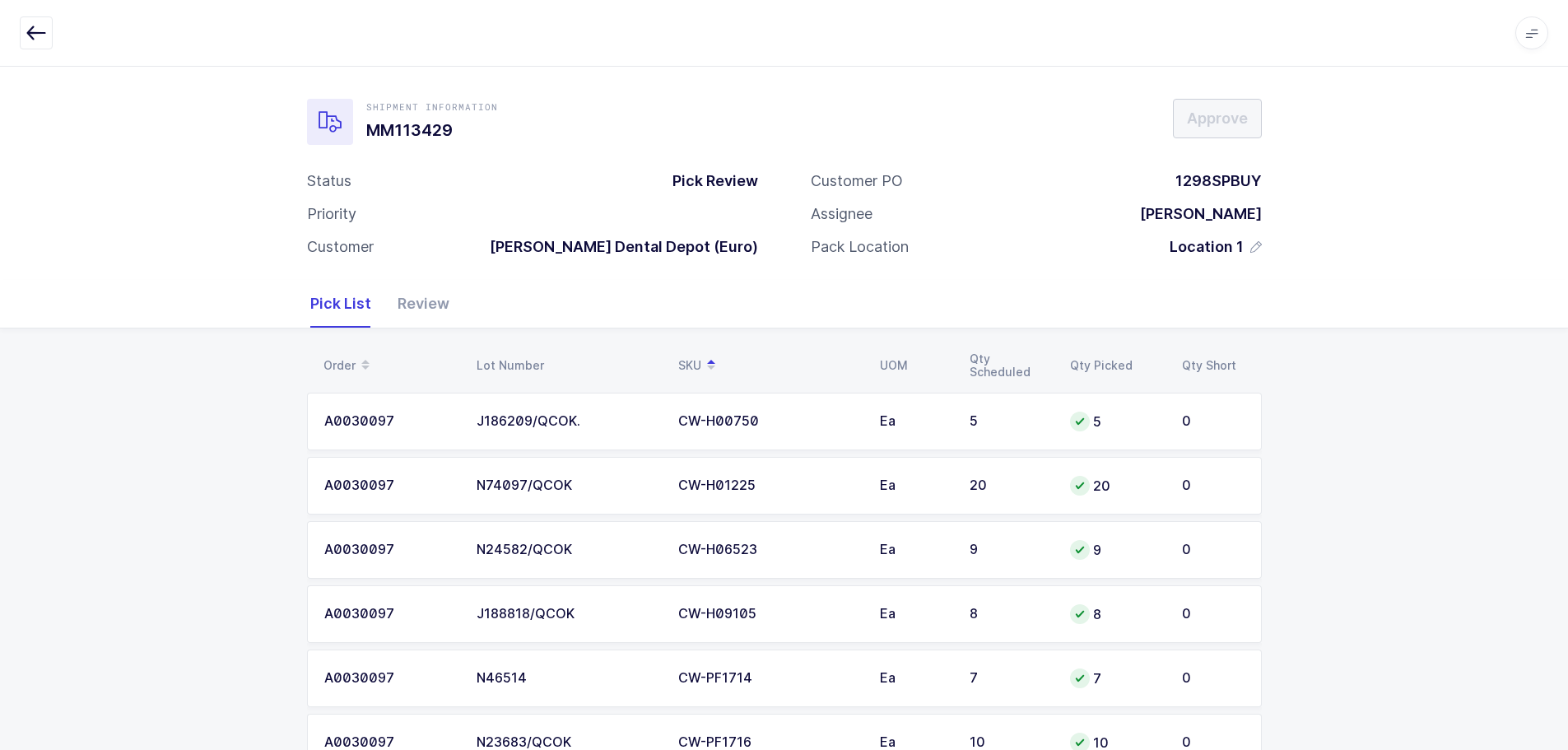
click at [437, 304] on div "Review" at bounding box center [417, 303] width 65 height 47
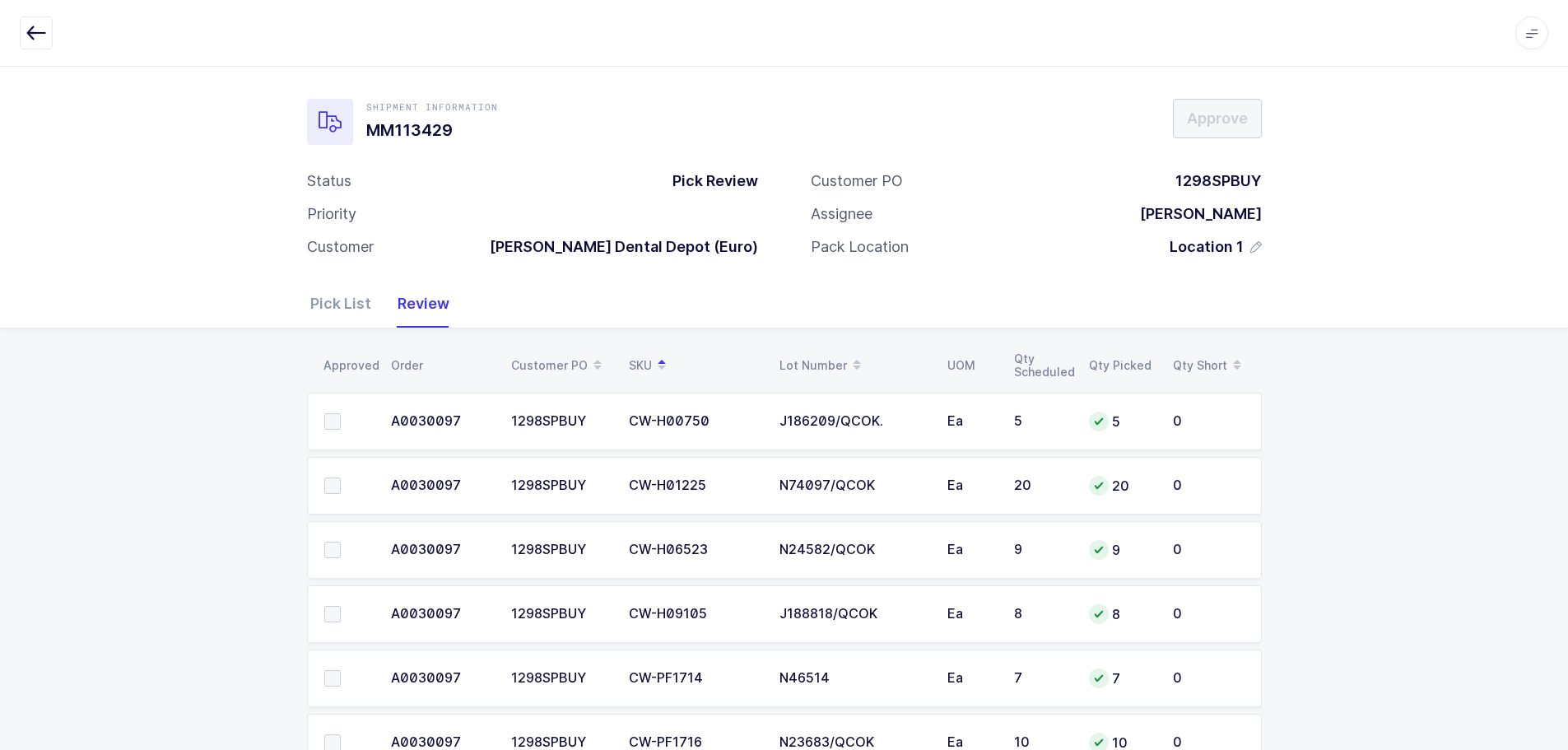
click at [20, 27] on button "button" at bounding box center [35, 33] width 33 height 33
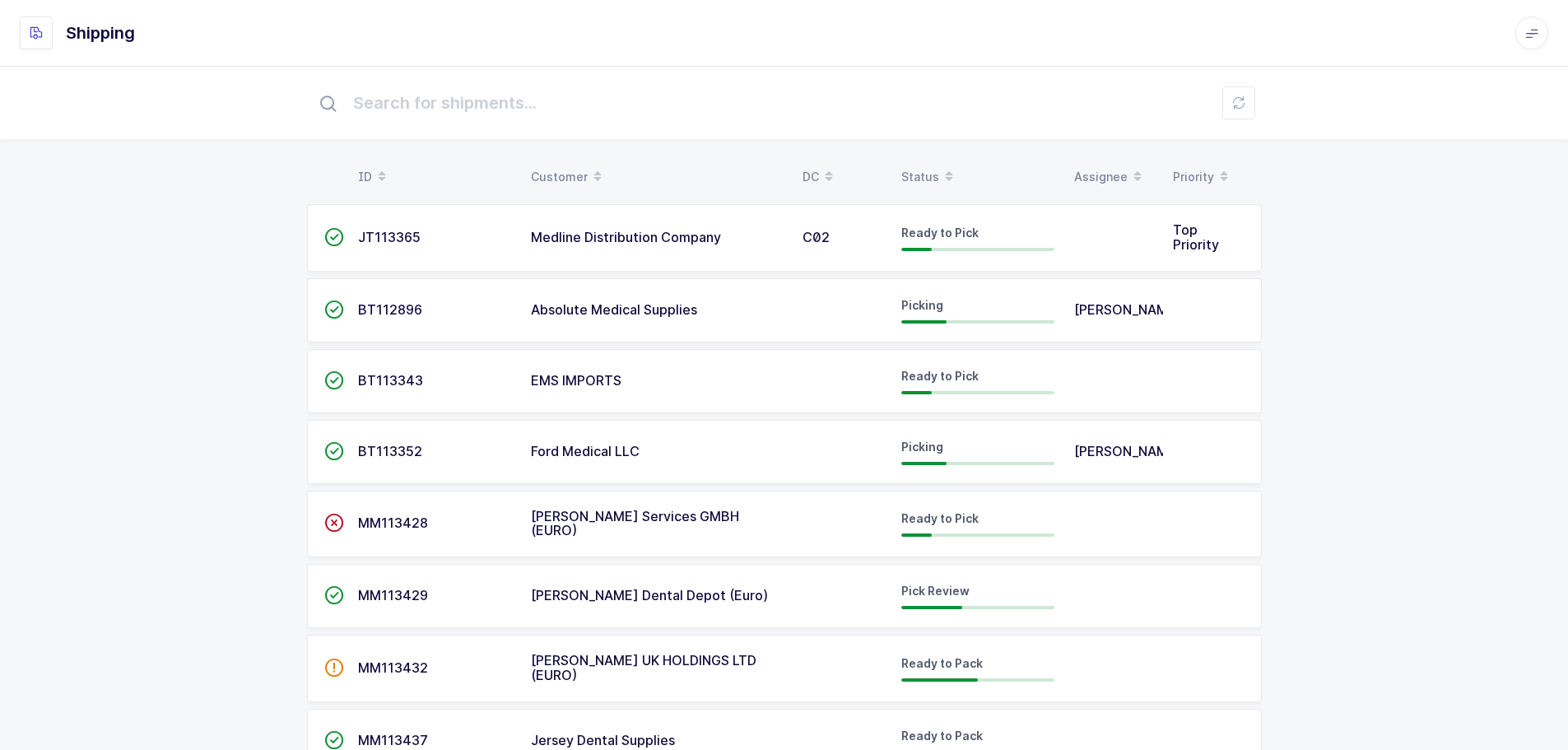
click at [922, 164] on div "Status" at bounding box center [977, 177] width 153 height 28
click at [913, 155] on div "ID Customer DC Status Assignee Priority  JT113365 Medline Distribution Company…" at bounding box center [784, 440] width 1568 height 747
click at [921, 172] on div "Status" at bounding box center [977, 177] width 153 height 28
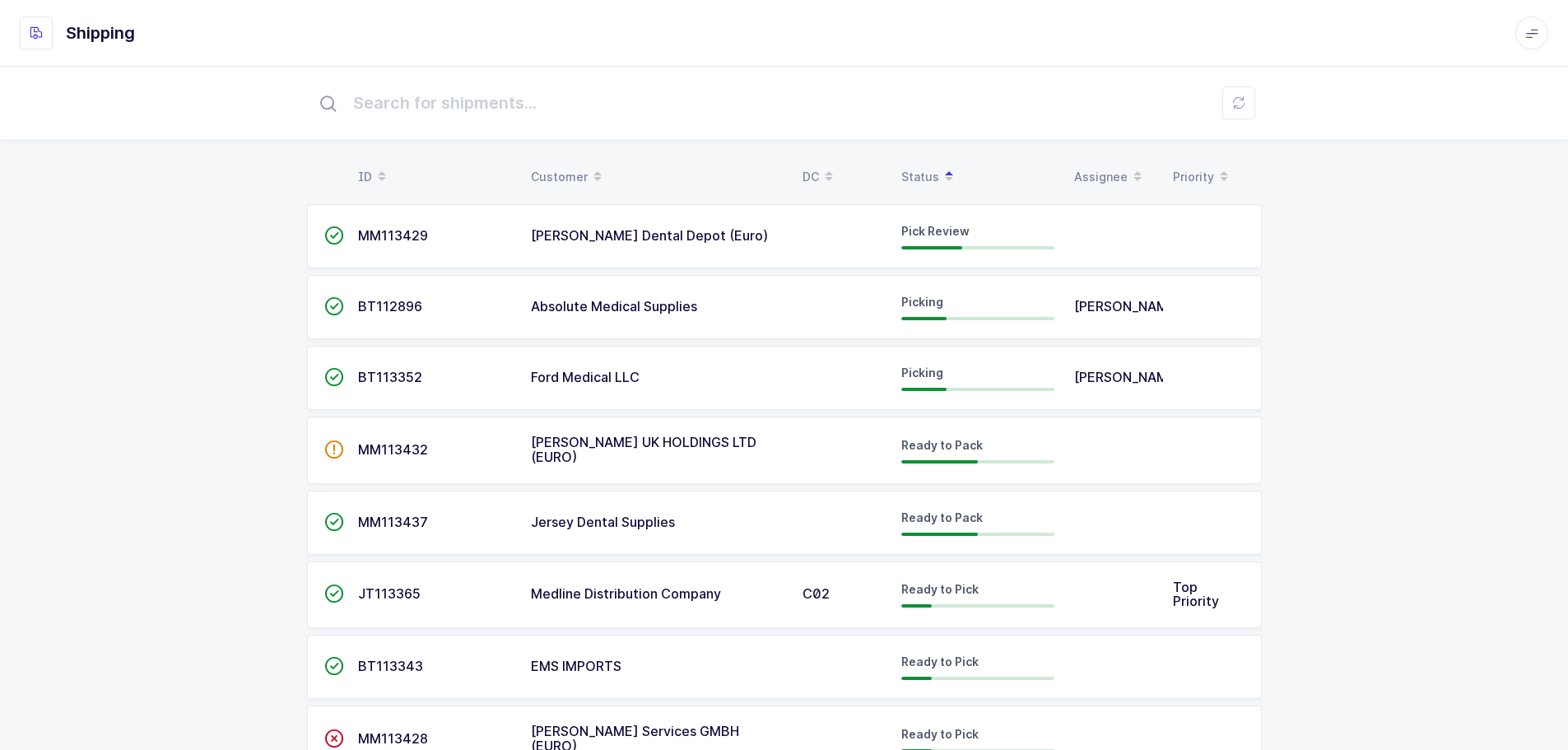
click at [744, 246] on td "[PERSON_NAME] Dental Depot (Euro)" at bounding box center [657, 236] width 271 height 64
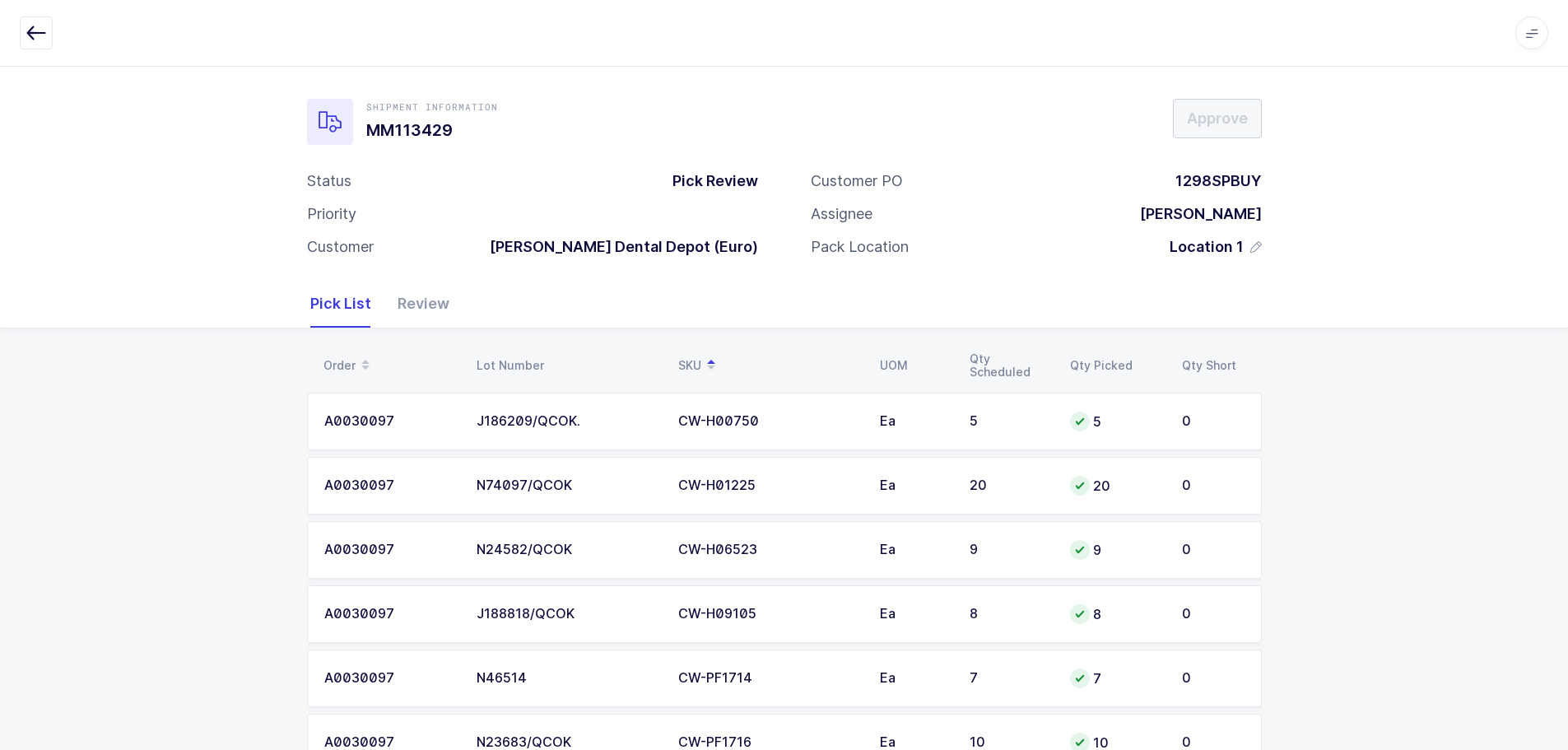
click at [32, 24] on button "button" at bounding box center [35, 33] width 33 height 33
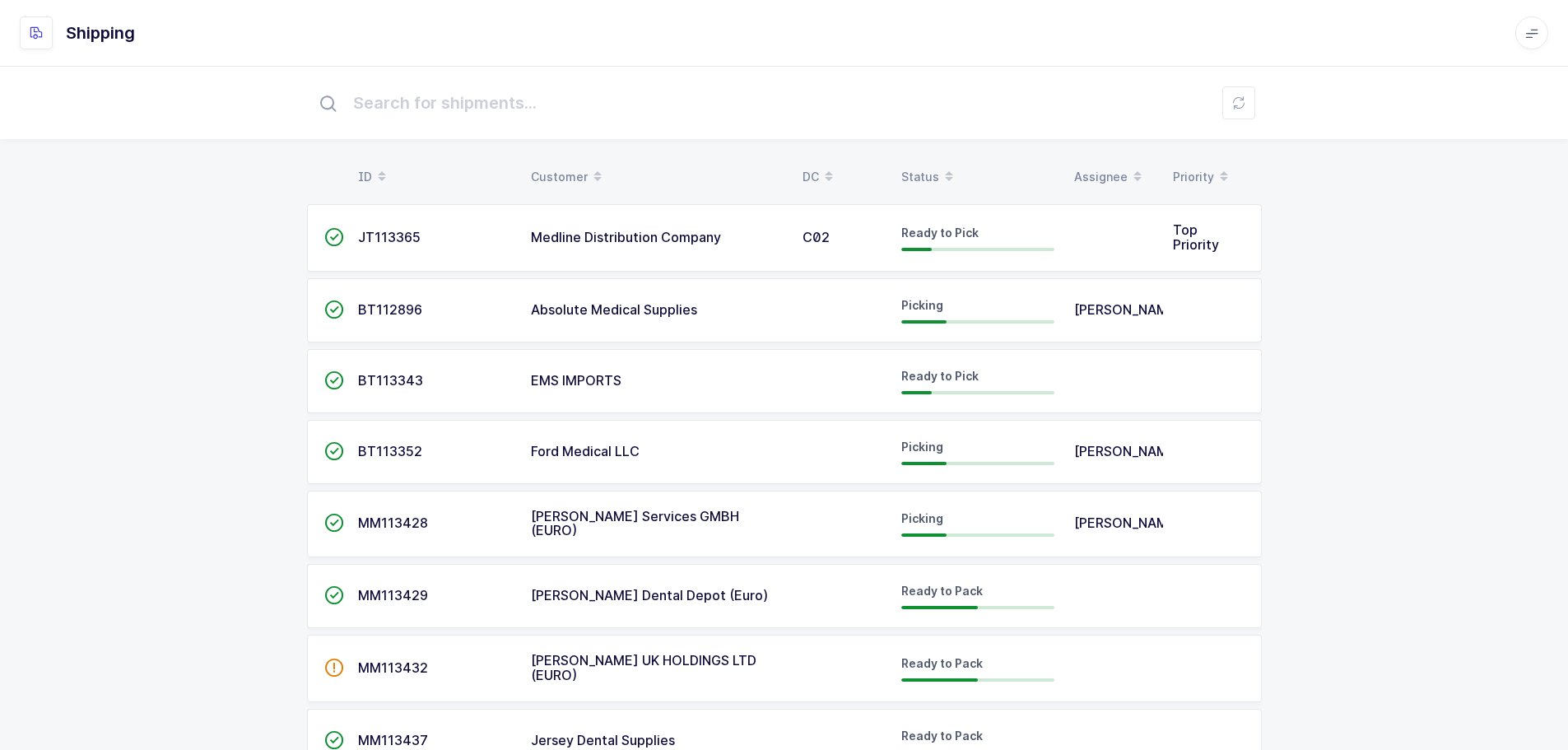
click at [934, 176] on div "Status" at bounding box center [977, 177] width 153 height 28
click at [923, 170] on div "Status" at bounding box center [977, 177] width 153 height 28
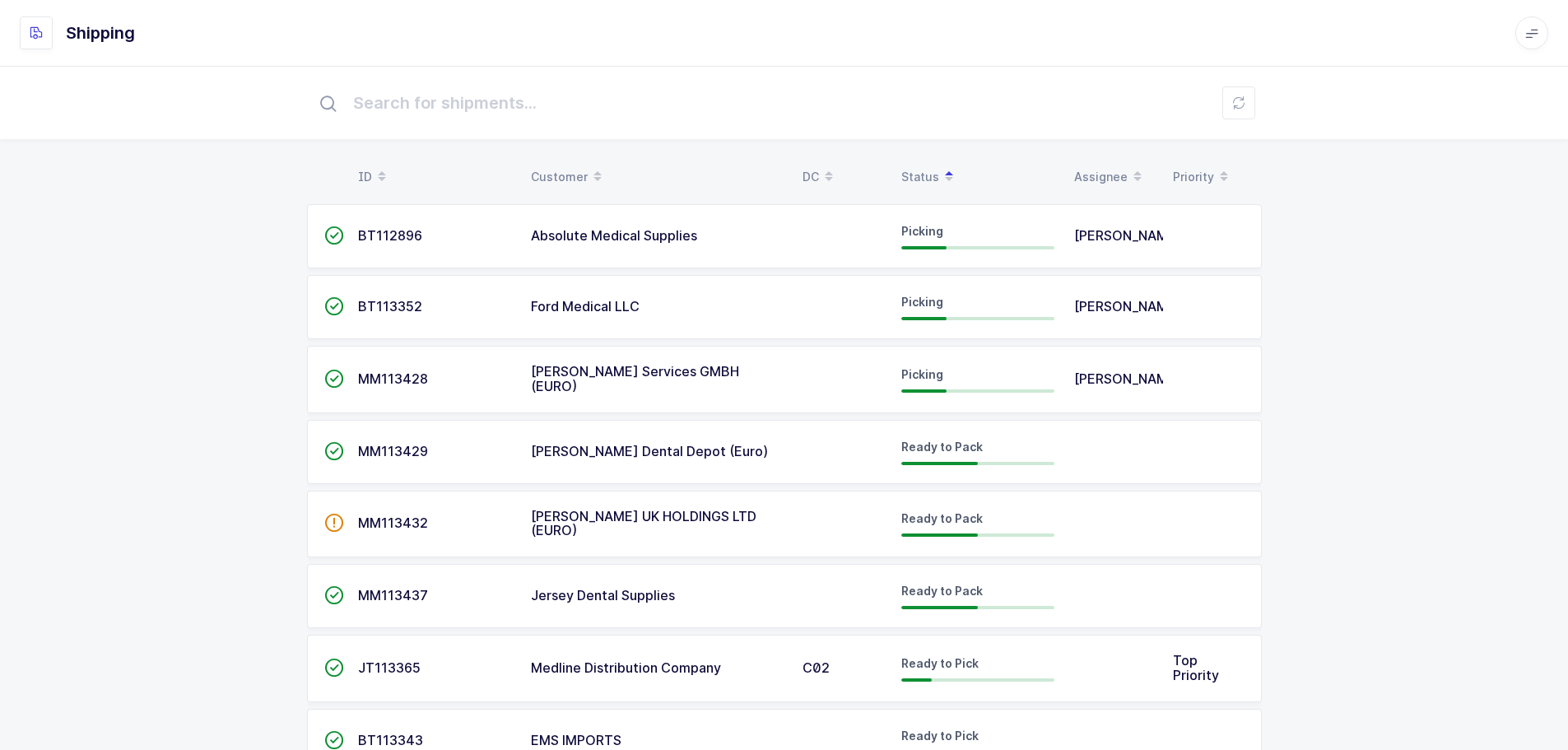
click at [401, 374] on span "MM113428" at bounding box center [393, 379] width 70 height 17
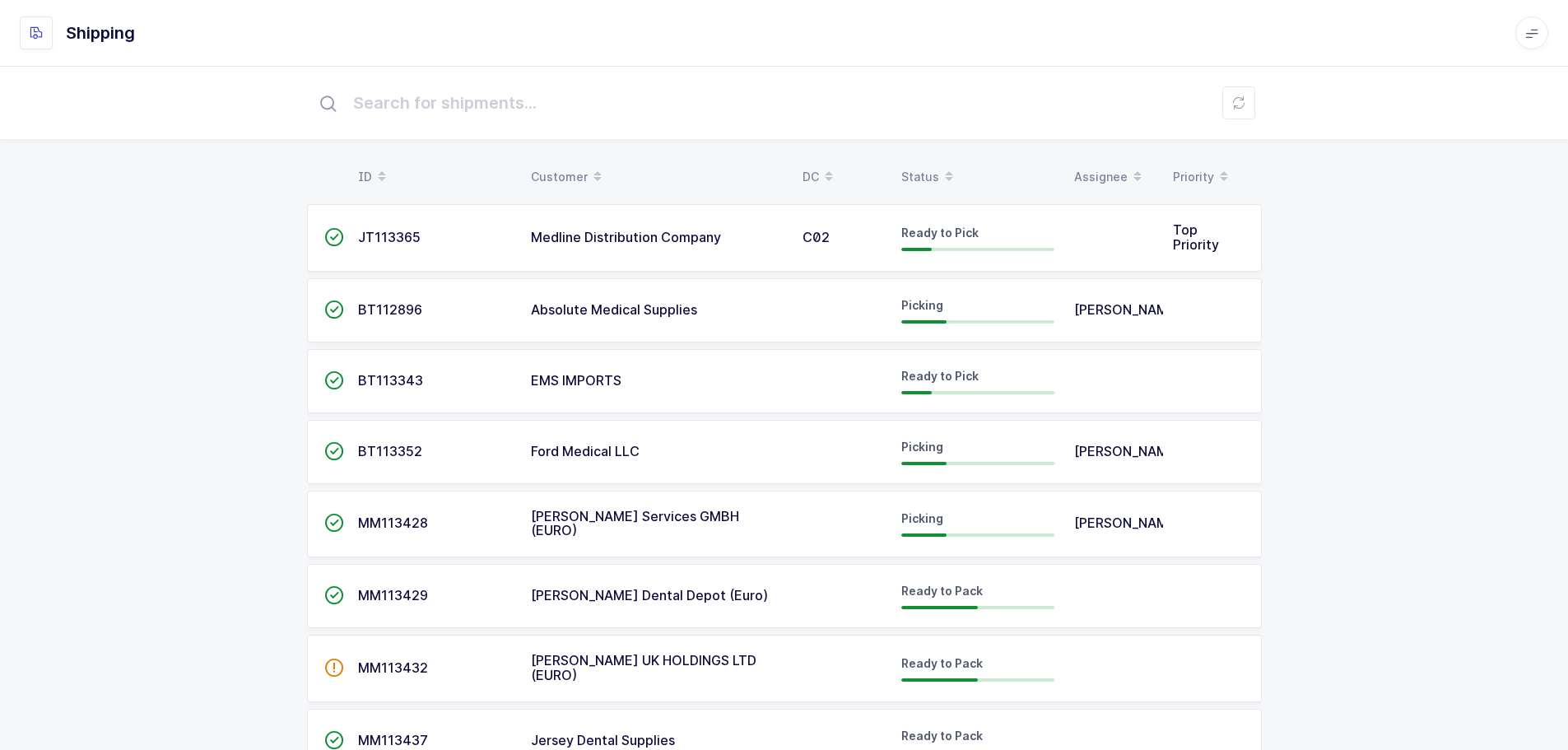
click at [927, 170] on div "Status" at bounding box center [977, 177] width 153 height 28
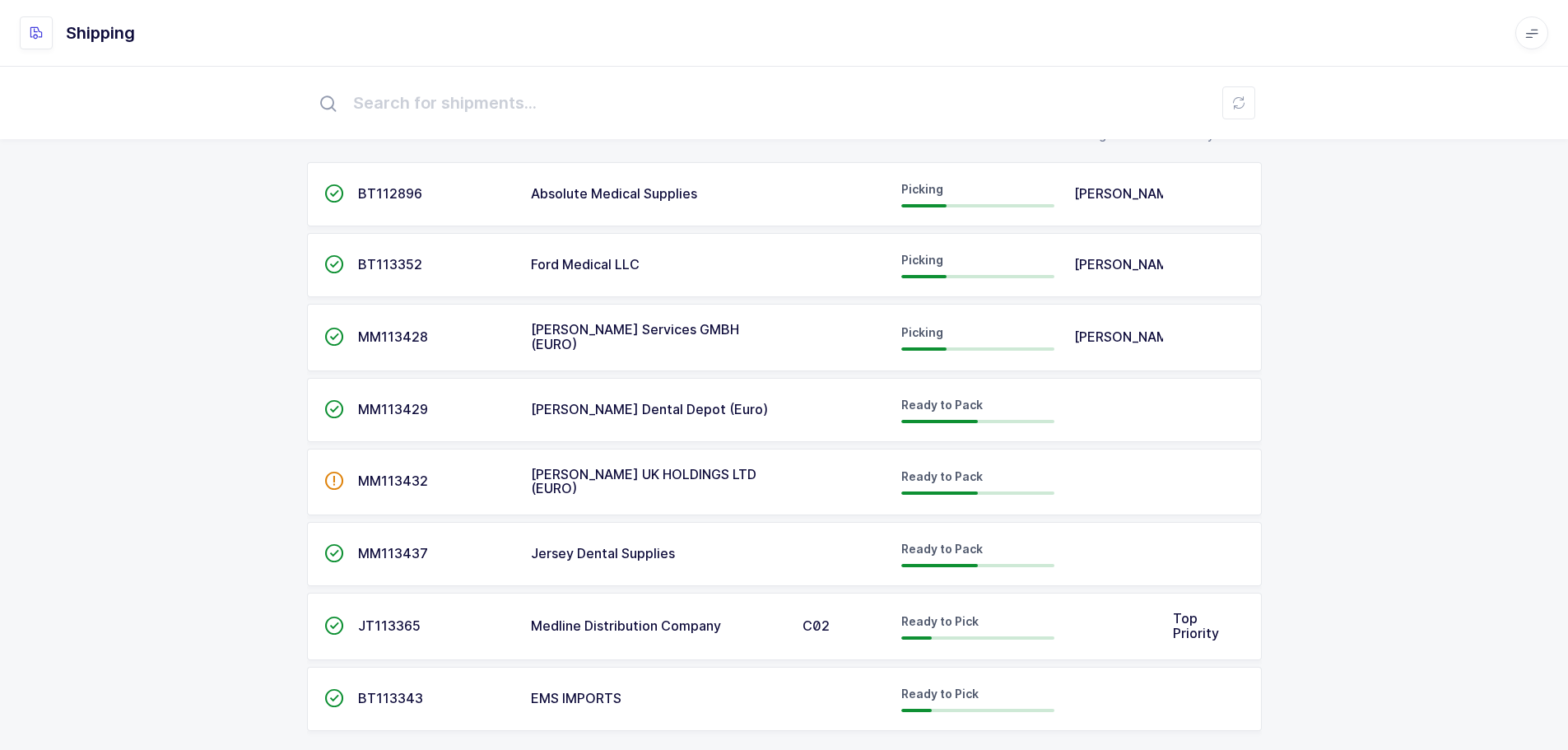
scroll to position [62, 0]
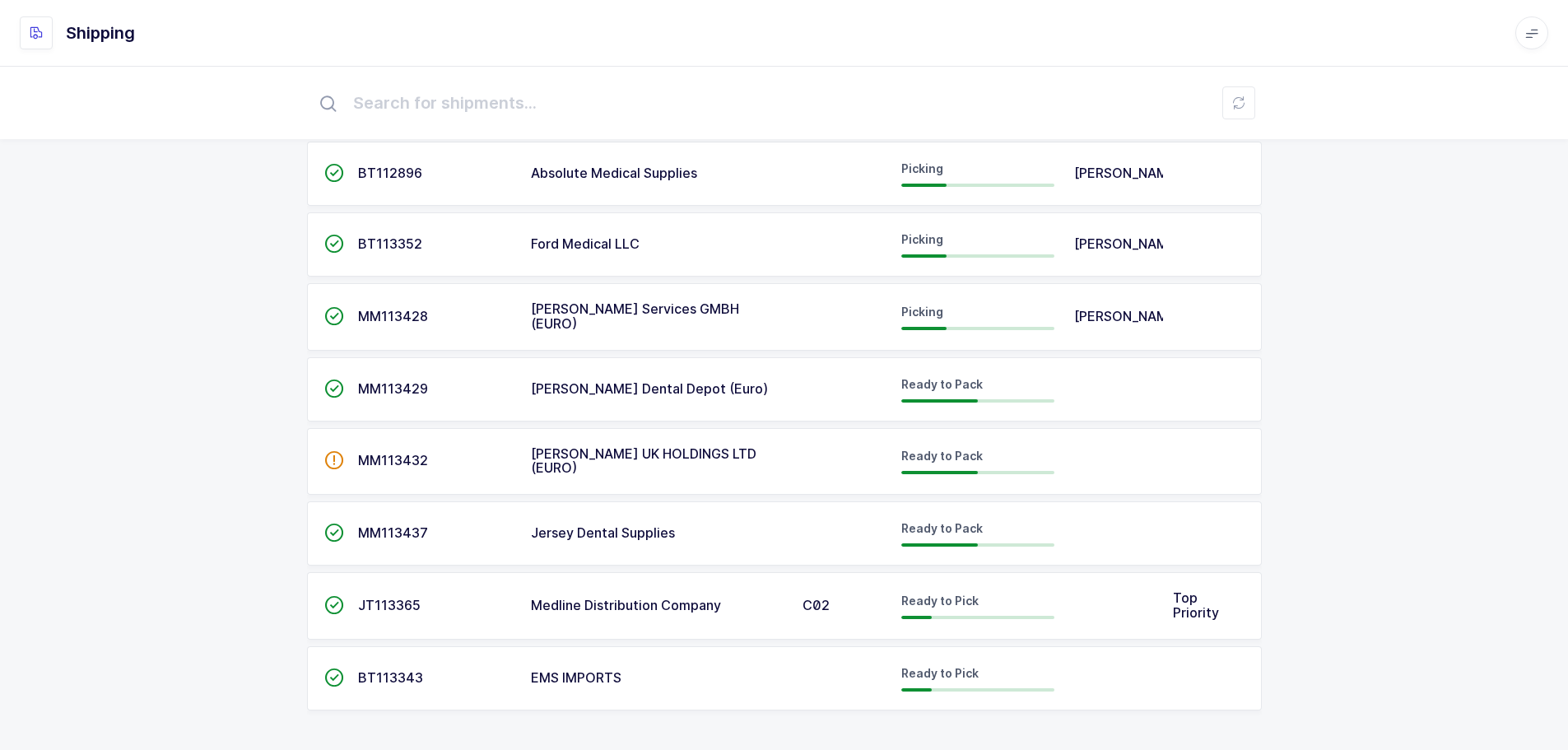
click at [898, 616] on td "Ready to Pick" at bounding box center [978, 606] width 173 height 68
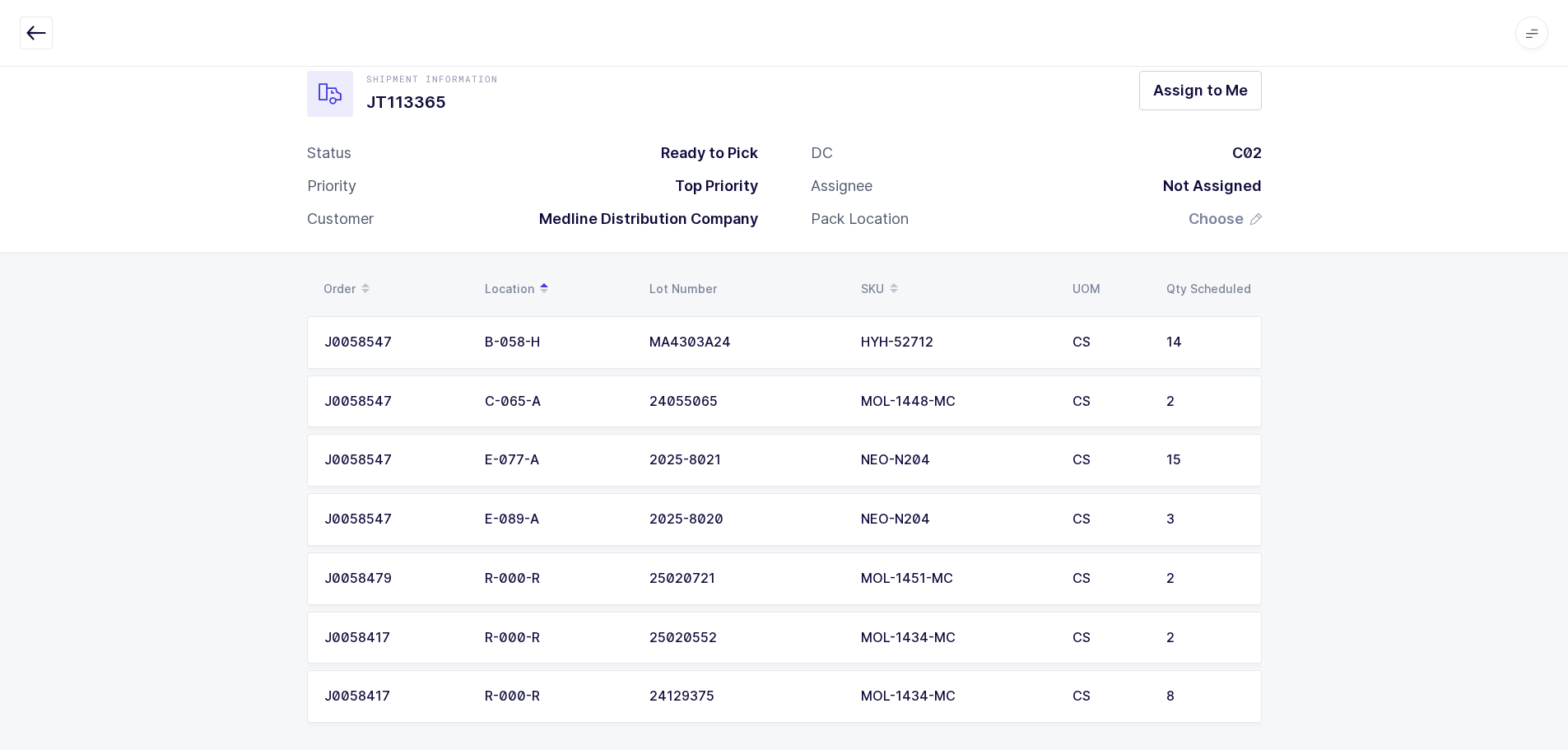
scroll to position [40, 0]
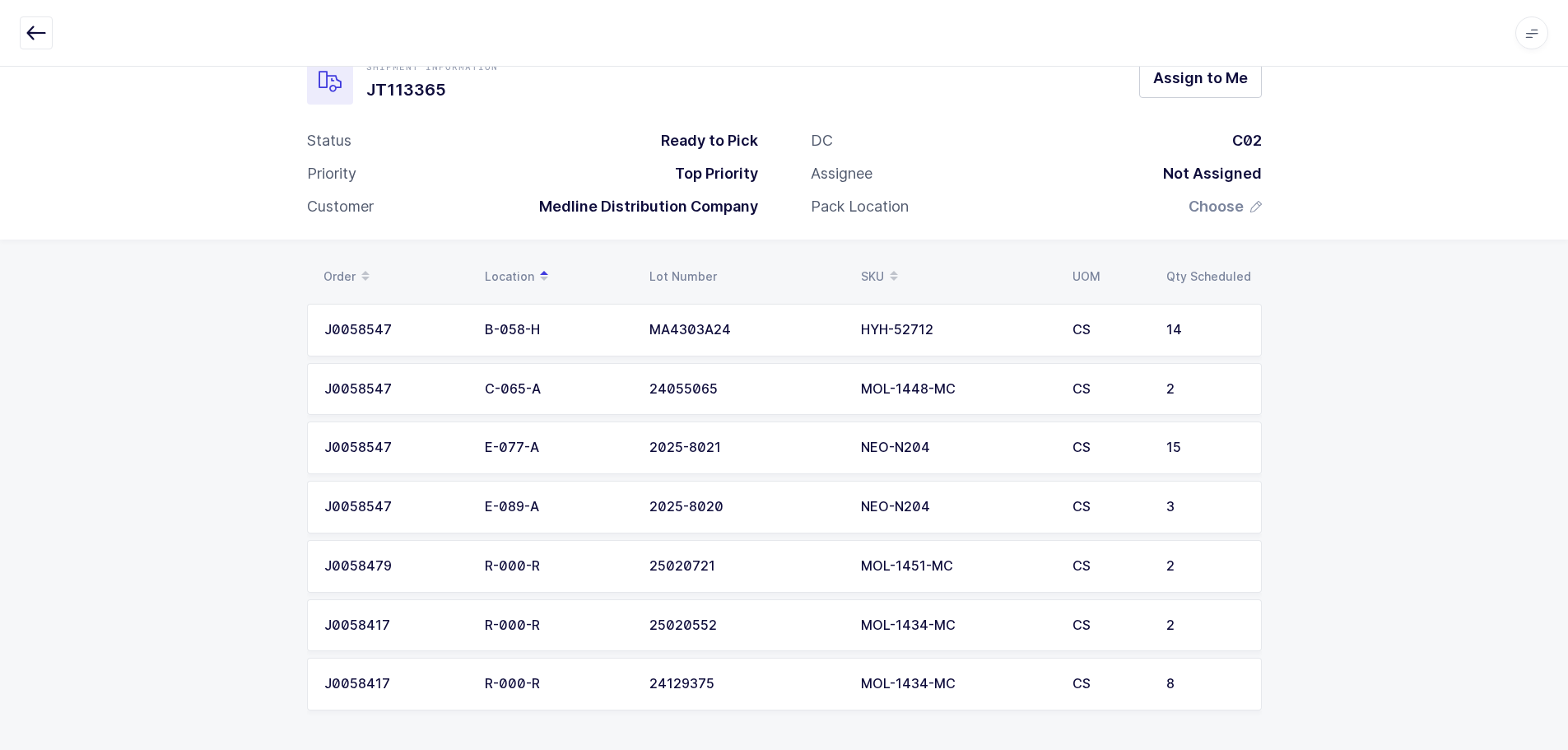
click at [69, 59] on div "Apps Core Warehouse Admin Mission Control Purchasing Baltazar N. Logout Account…" at bounding box center [784, 33] width 1568 height 67
click at [42, 36] on icon "button" at bounding box center [35, 33] width 20 height 20
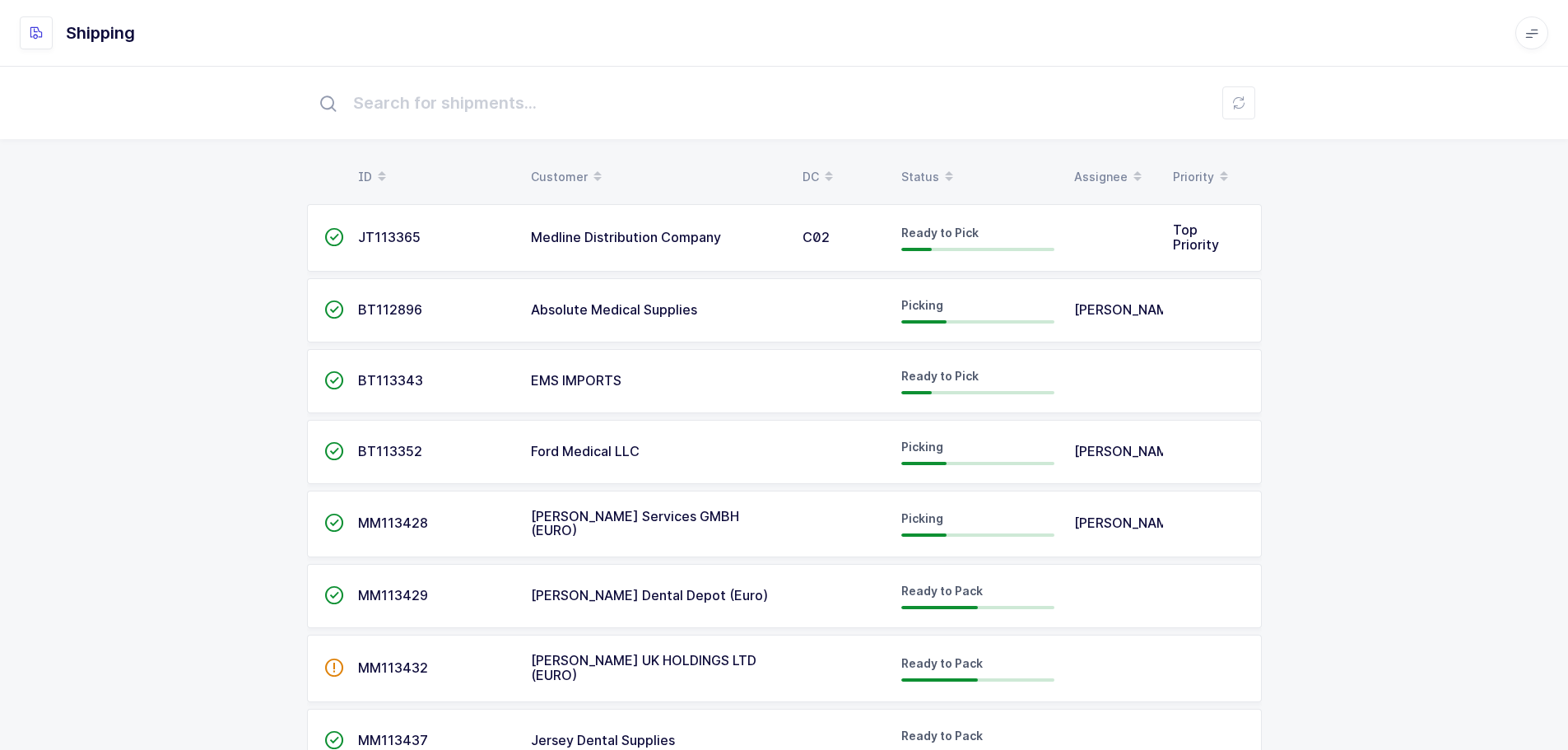
click at [921, 175] on div "Status" at bounding box center [977, 177] width 153 height 28
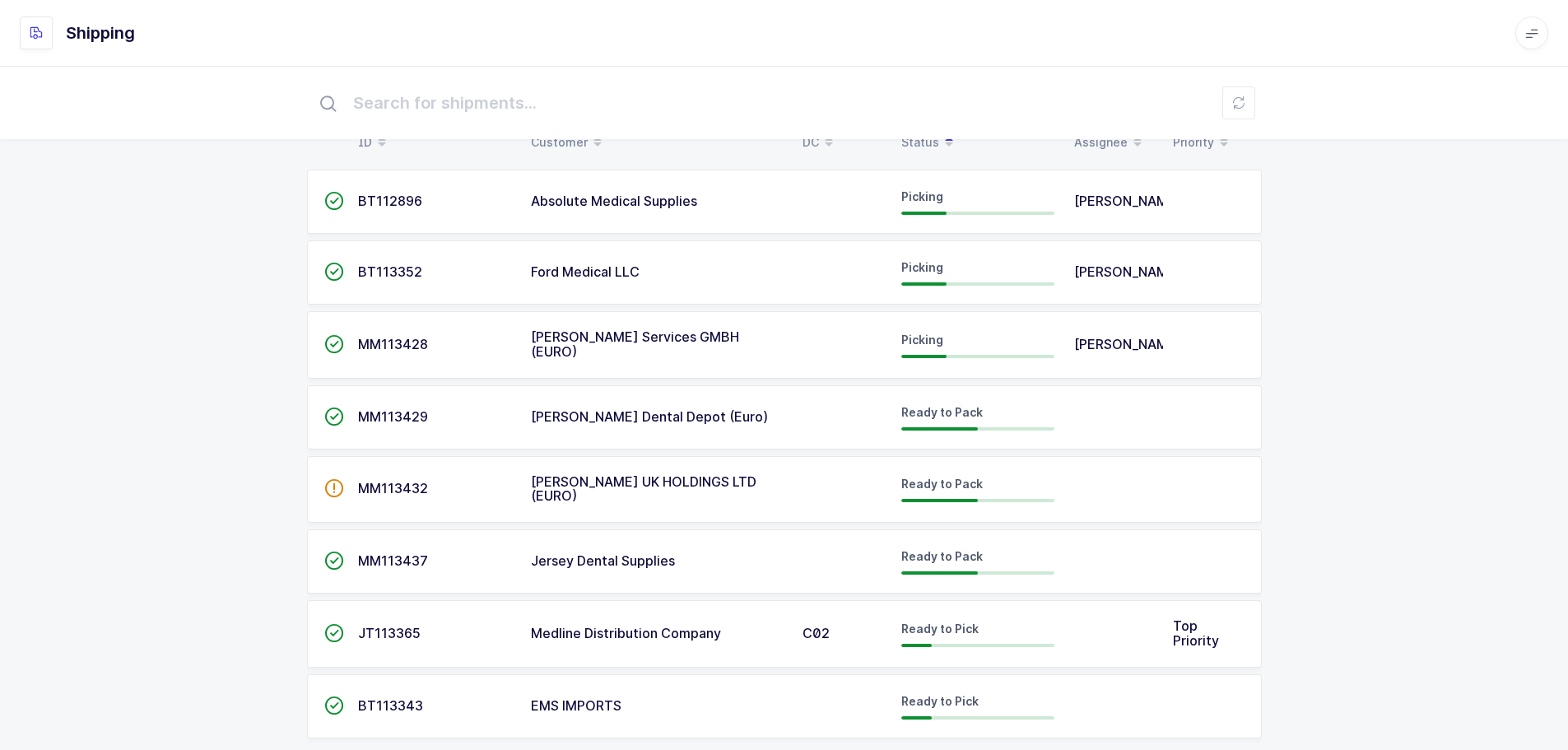
scroll to position [62, 0]
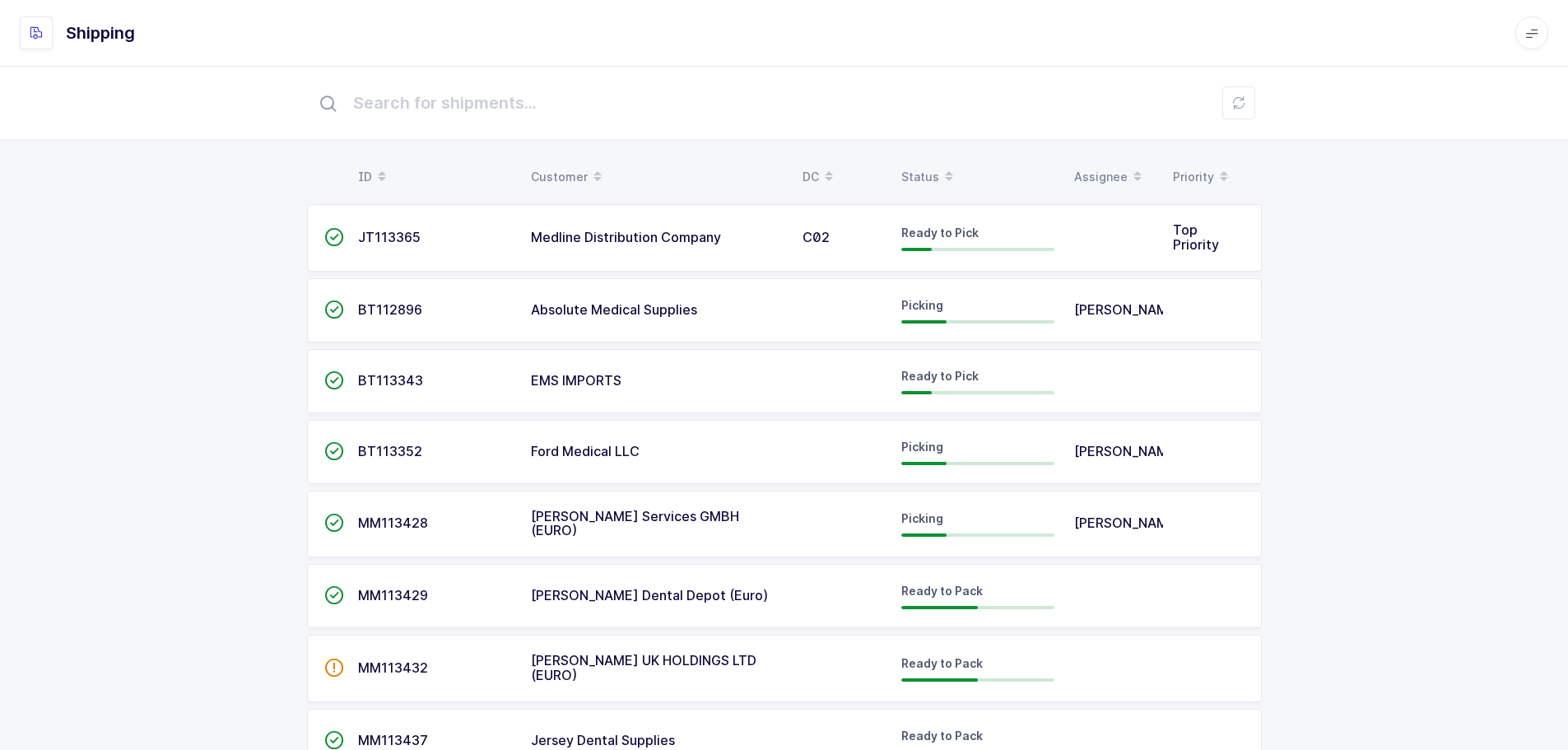
click at [926, 157] on table "ID Customer DC Status Assignee Priority" at bounding box center [785, 177] width 955 height 41
click at [922, 164] on div "Status" at bounding box center [977, 177] width 153 height 28
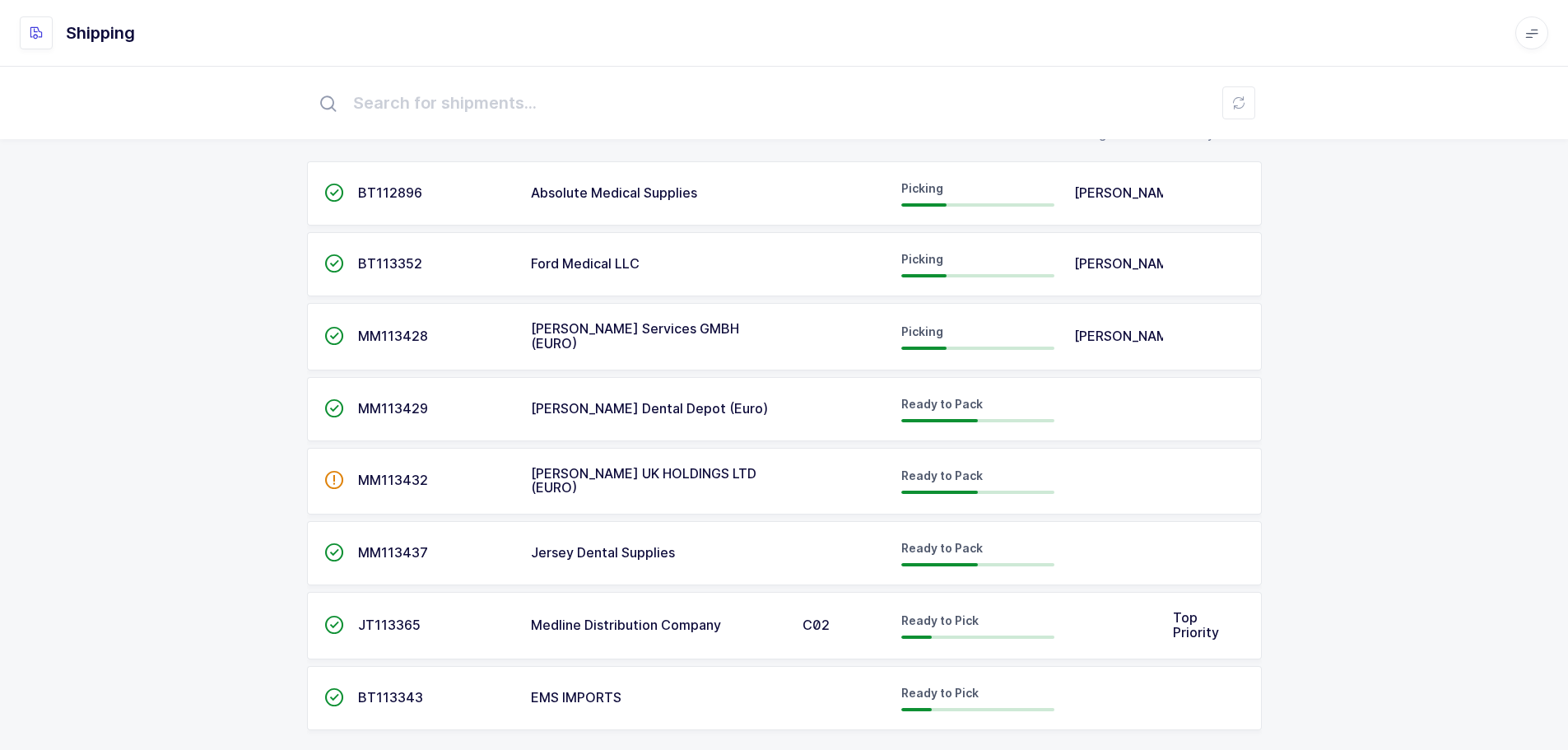
scroll to position [62, 0]
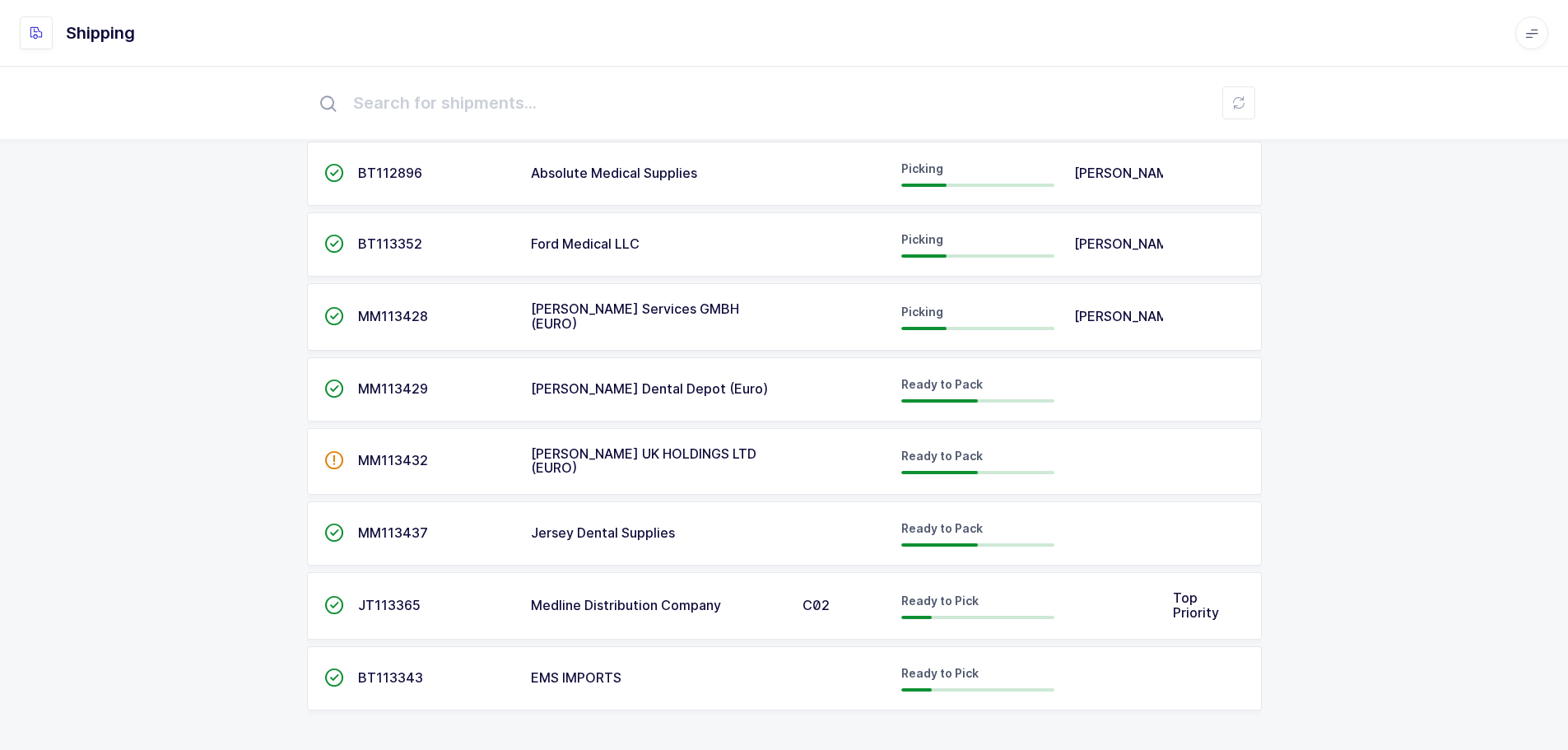
click at [621, 579] on td "Medline Distribution Company" at bounding box center [657, 606] width 271 height 68
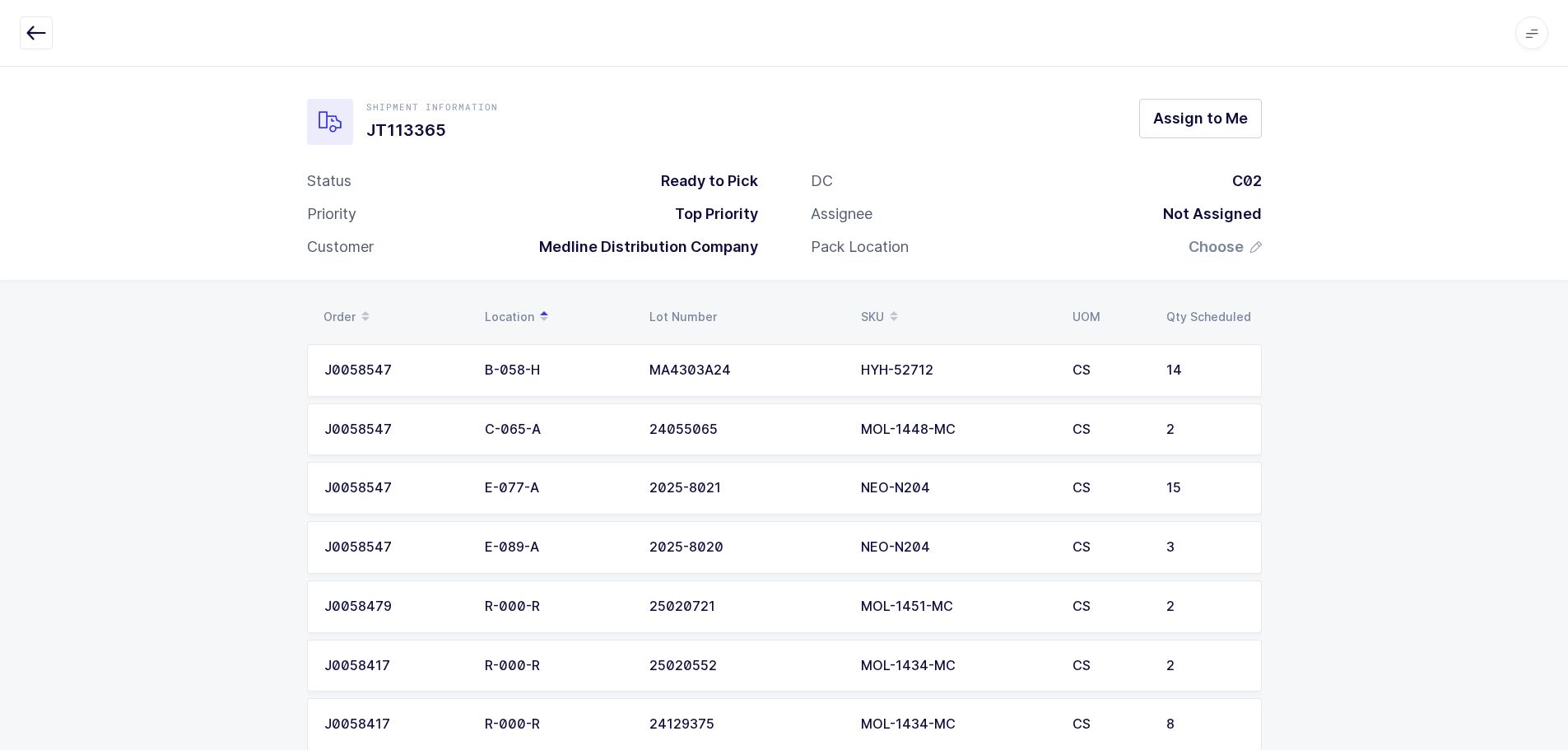
click at [18, 33] on div "Apps Core Warehouse Admin Mission Control Purchasing Baltazar N. Logout Account…" at bounding box center [784, 33] width 1568 height 67
click at [37, 25] on icon "button" at bounding box center [35, 33] width 20 height 20
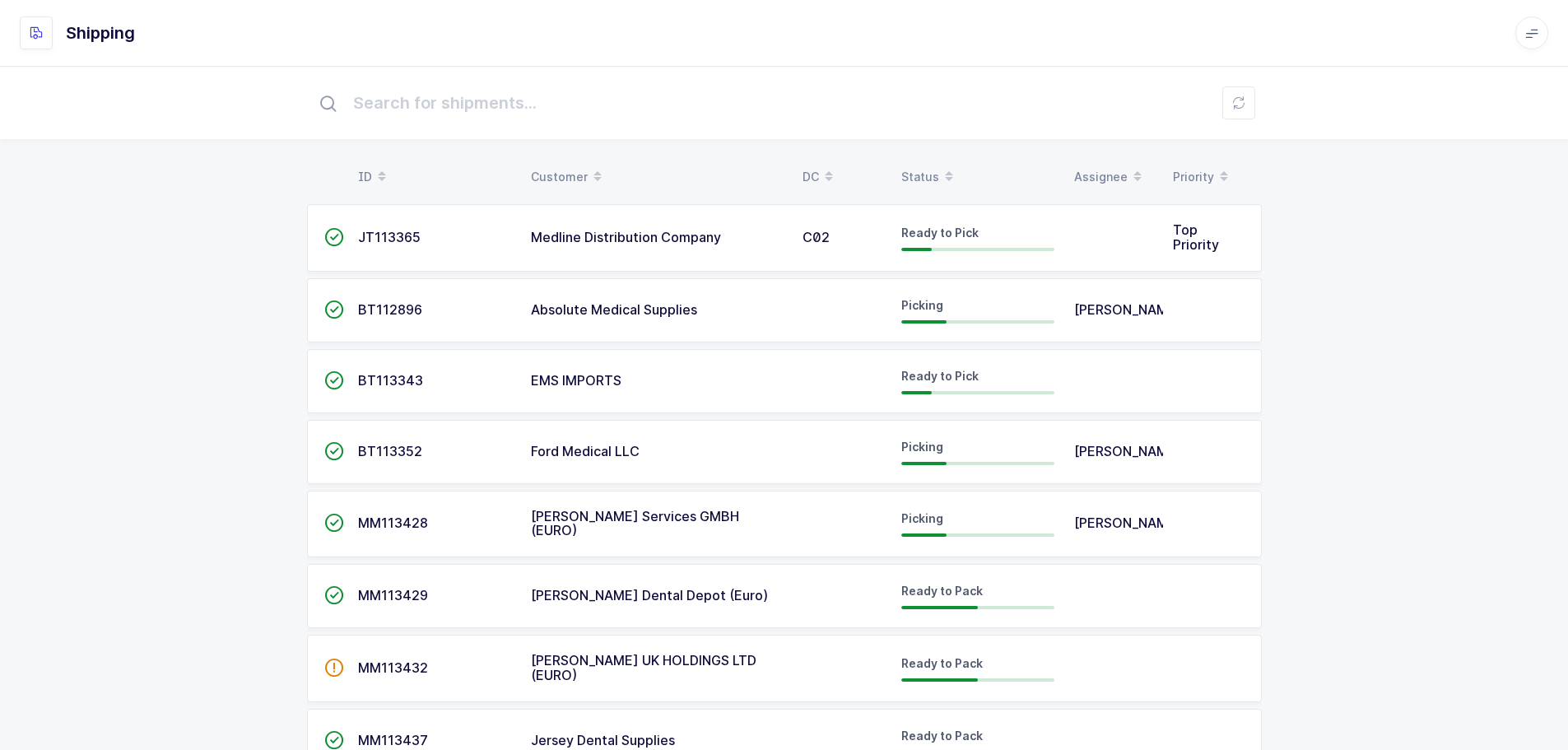
click at [906, 164] on div "Status" at bounding box center [977, 177] width 153 height 28
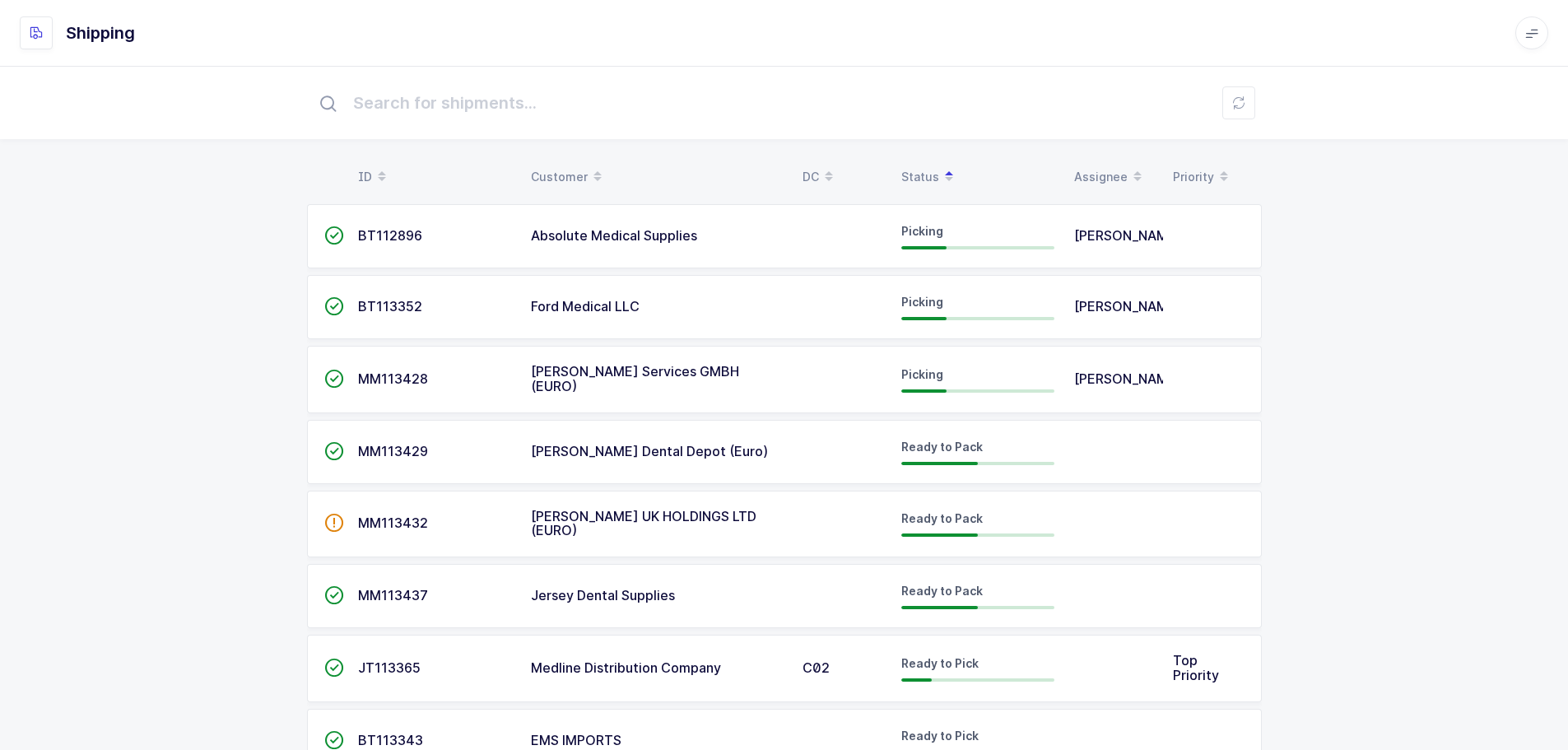
click at [376, 660] on span "JT113365" at bounding box center [389, 668] width 62 height 17
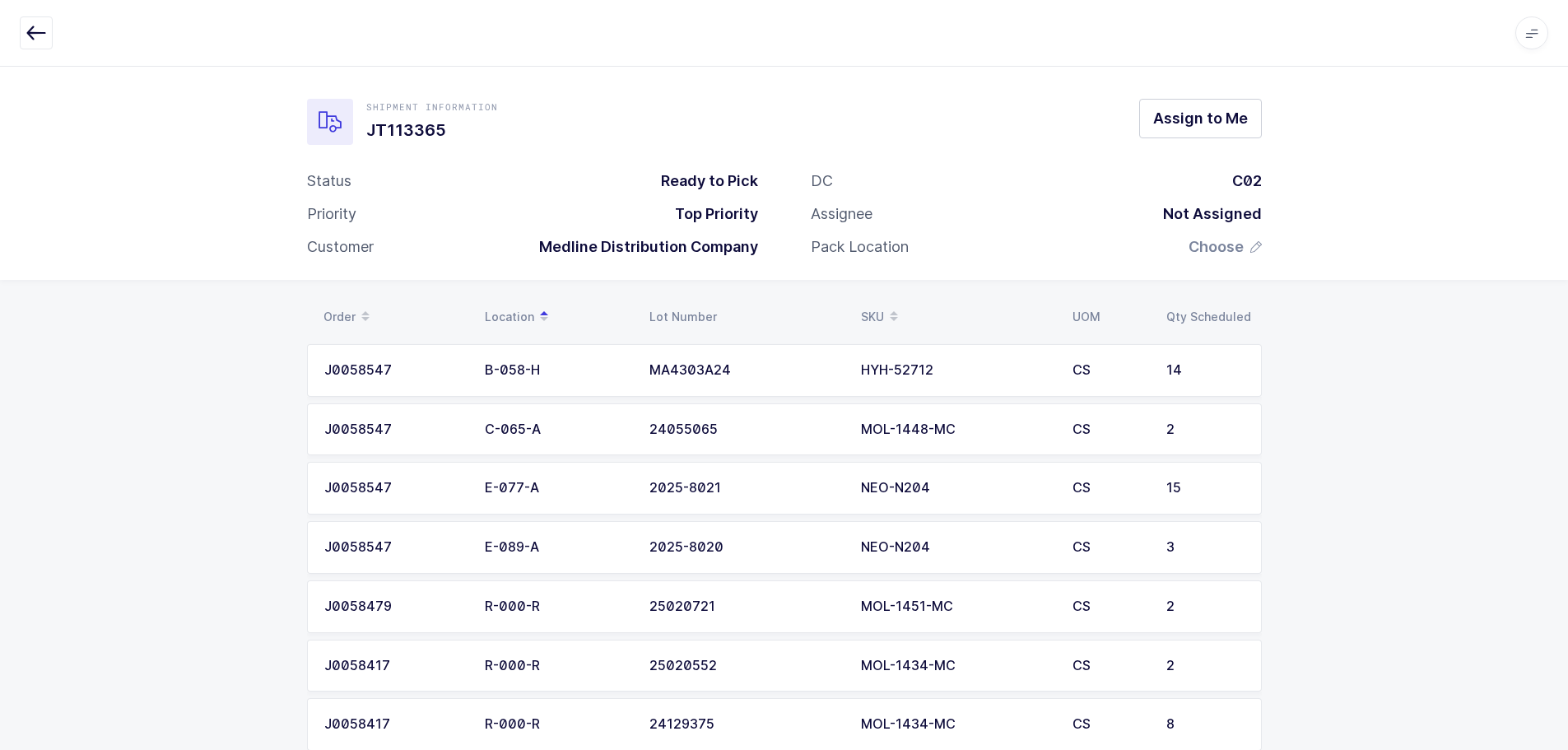
scroll to position [40, 0]
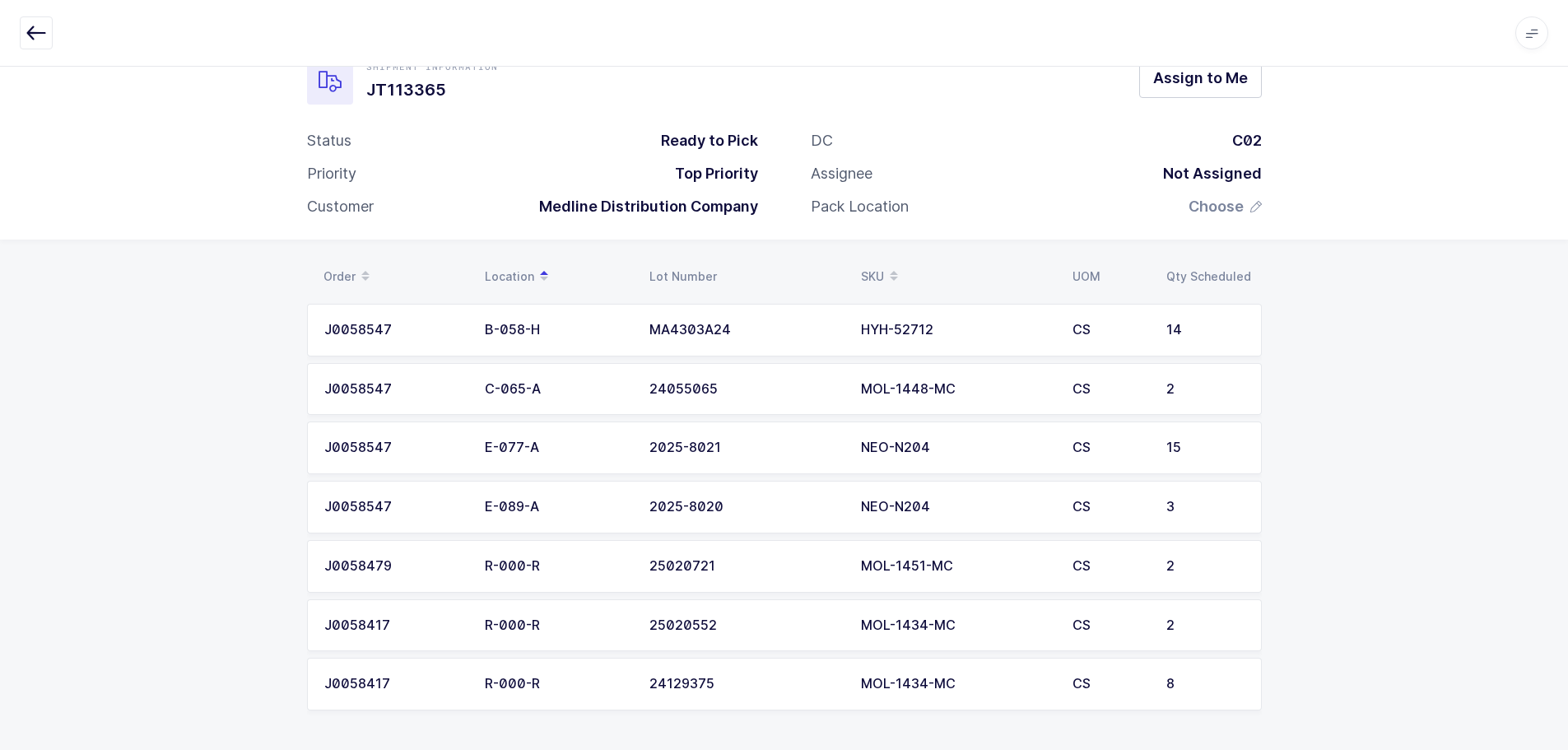
drag, startPoint x: 688, startPoint y: 481, endPoint x: 1368, endPoint y: 442, distance: 681.1
click at [1368, 442] on div "Order Location Lot Number SKU UOM Qty Scheduled J0058547 B-058-H MA4303A24 HYH-…" at bounding box center [784, 494] width 1568 height 510
